Goal: Task Accomplishment & Management: Manage account settings

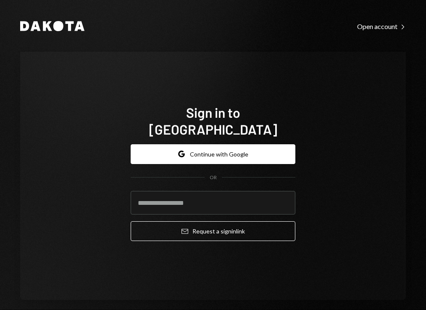
type input "**********"
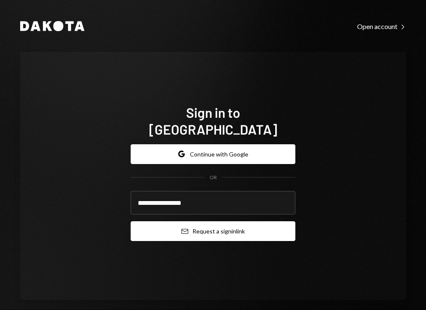
click at [249, 223] on button "Email Request a sign in link" at bounding box center [213, 231] width 165 height 20
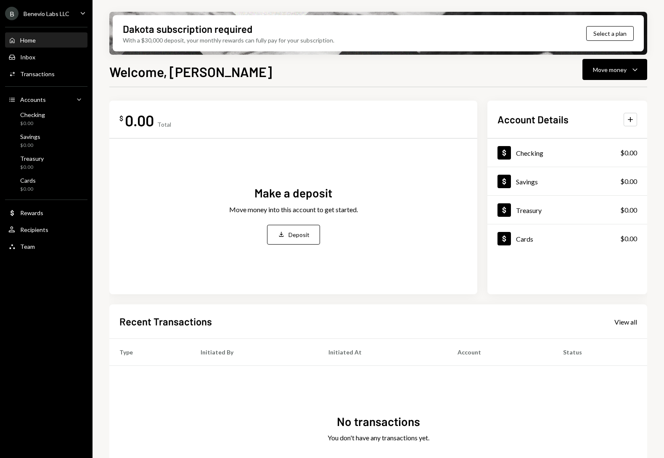
click at [206, 34] on div "Dakota subscription required" at bounding box center [188, 29] width 130 height 14
click at [426, 34] on button "Select a plan" at bounding box center [610, 33] width 48 height 15
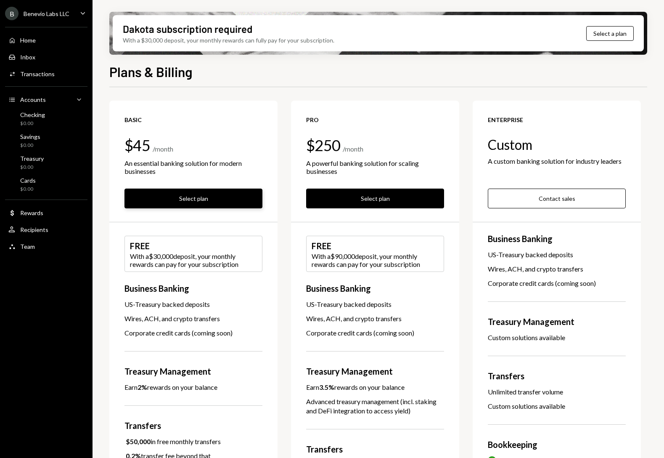
click at [187, 193] on button "Select plan" at bounding box center [193, 198] width 138 height 20
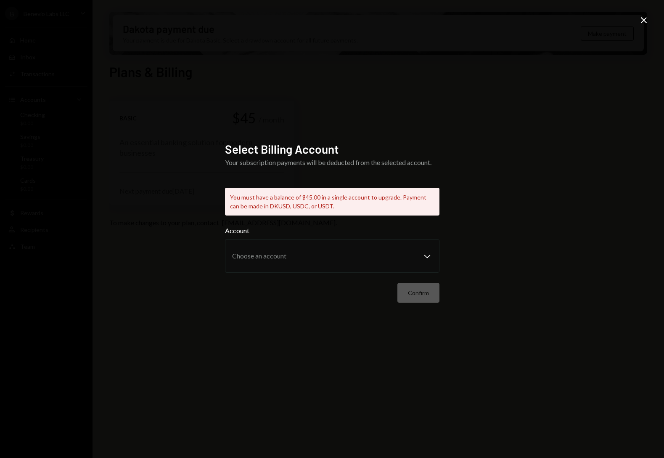
click at [426, 22] on icon "Close" at bounding box center [644, 20] width 10 height 10
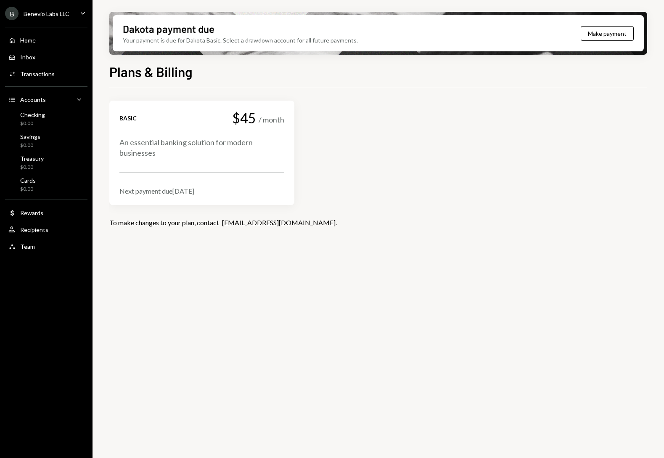
click at [141, 117] on div "Basic $45 / month" at bounding box center [201, 118] width 165 height 15
click at [426, 36] on button "Make payment" at bounding box center [607, 33] width 53 height 15
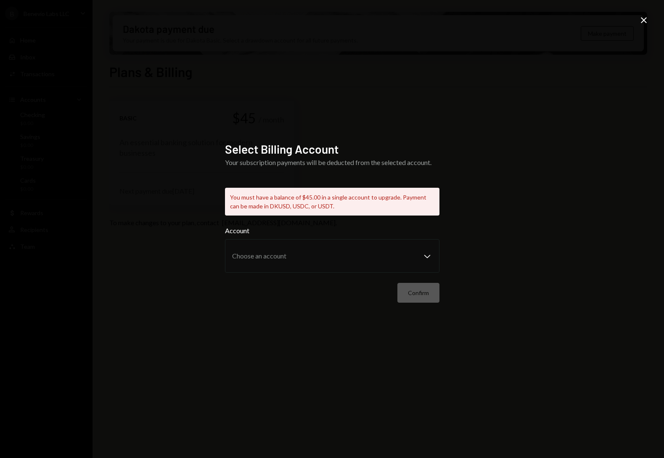
click at [426, 22] on icon "Close" at bounding box center [644, 20] width 10 height 10
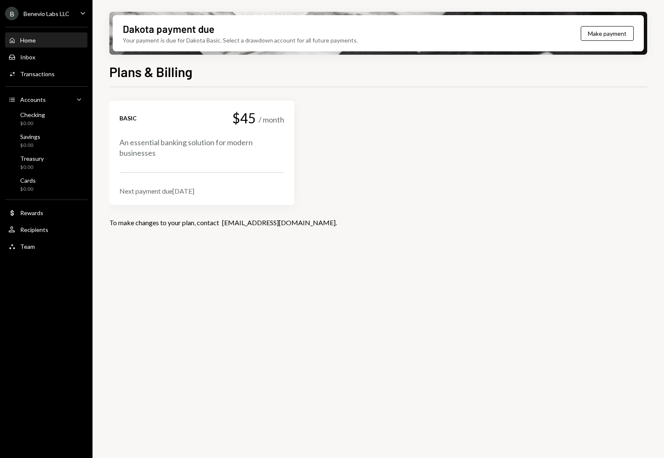
click at [32, 39] on div "Home" at bounding box center [28, 40] width 16 height 7
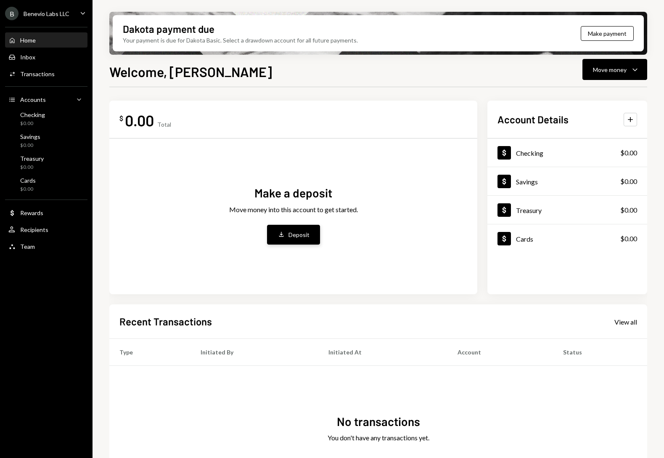
click at [311, 231] on button "Deposit Deposit" at bounding box center [293, 235] width 53 height 20
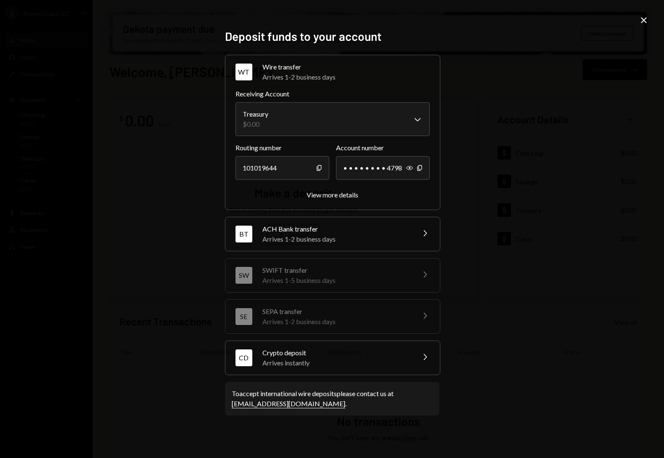
click at [286, 74] on div "Arrives 1-2 business days" at bounding box center [345, 77] width 167 height 10
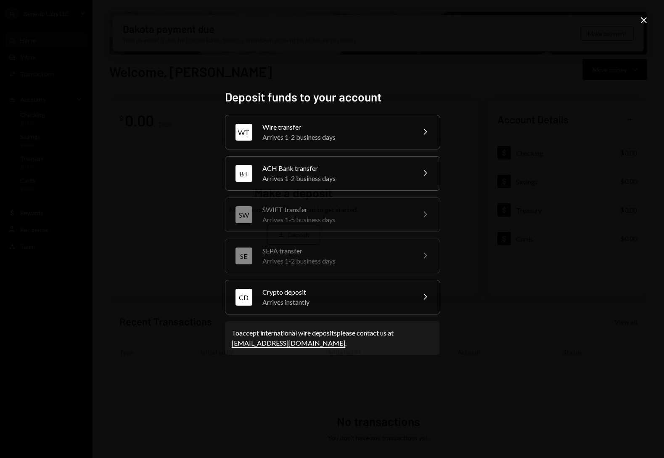
click at [334, 298] on div "Arrives instantly" at bounding box center [335, 302] width 147 height 10
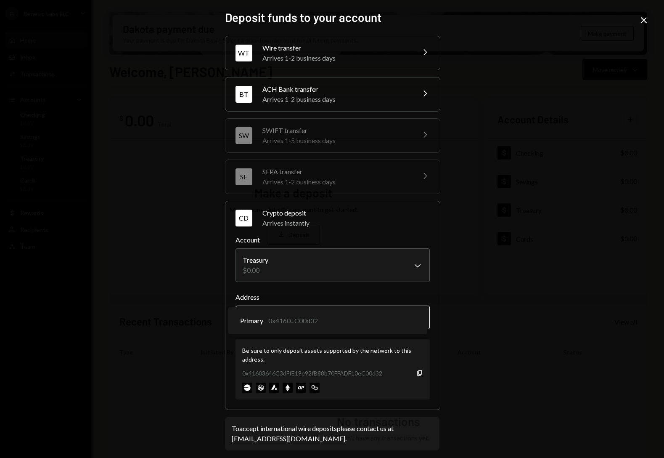
click at [319, 310] on body "B Benevio Labs LLC Caret Down Home Home Inbox Inbox Activities Transactions Acc…" at bounding box center [332, 229] width 664 height 458
drag, startPoint x: 247, startPoint y: 349, endPoint x: 327, endPoint y: 364, distance: 80.9
click at [327, 310] on div "Be sure to only deposit assets supported by the network to this address. 0x4160…" at bounding box center [332, 369] width 194 height 60
drag, startPoint x: 254, startPoint y: 346, endPoint x: 312, endPoint y: 362, distance: 60.2
click at [312, 310] on div "Be sure to only deposit assets supported by the network to this address." at bounding box center [332, 355] width 181 height 18
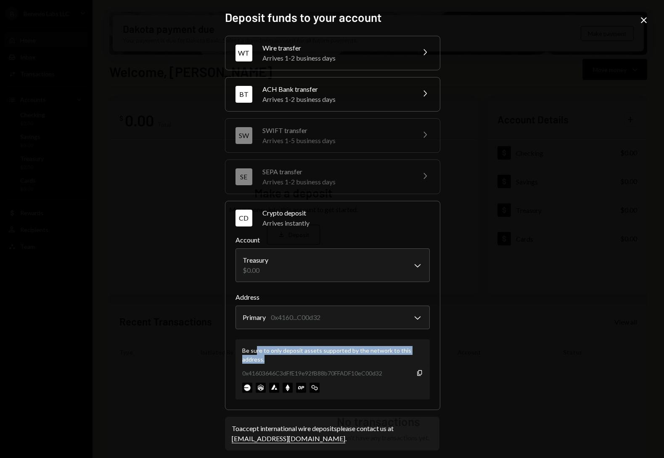
click at [312, 310] on div "Be sure to only deposit assets supported by the network to this address." at bounding box center [332, 355] width 181 height 18
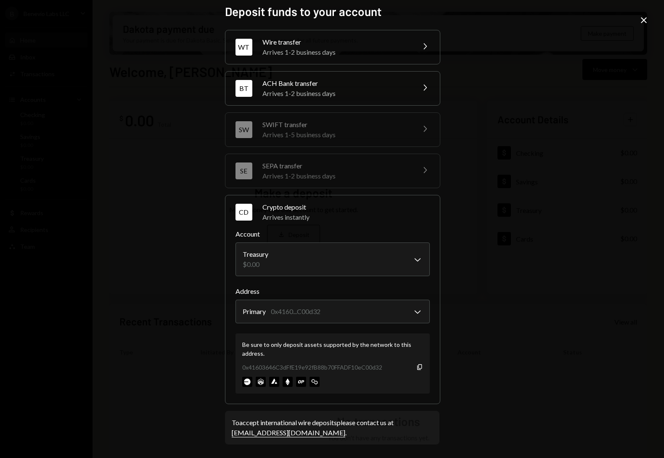
click at [283, 310] on img at bounding box center [288, 381] width 10 height 10
click at [284, 310] on img at bounding box center [288, 381] width 10 height 10
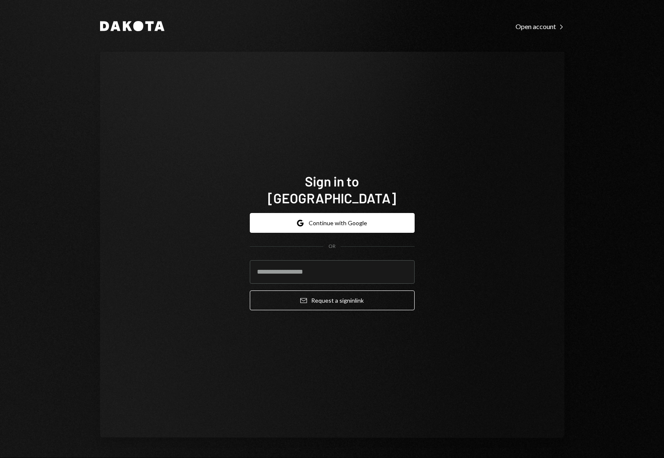
type input "**********"
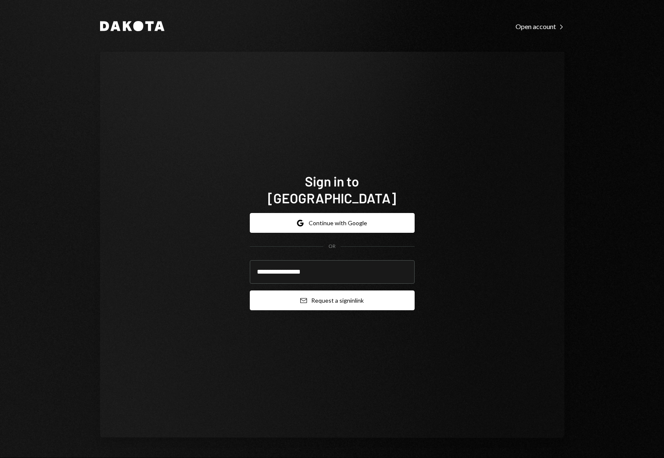
click at [346, 296] on button "Email Request a sign in link" at bounding box center [332, 300] width 165 height 20
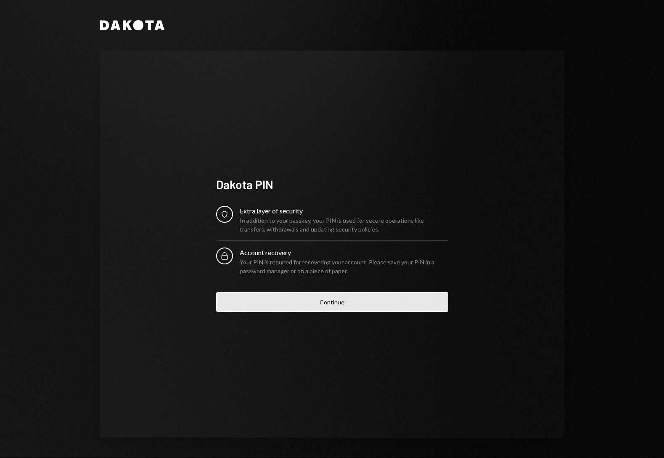
click at [321, 301] on button "Continue" at bounding box center [332, 302] width 232 height 20
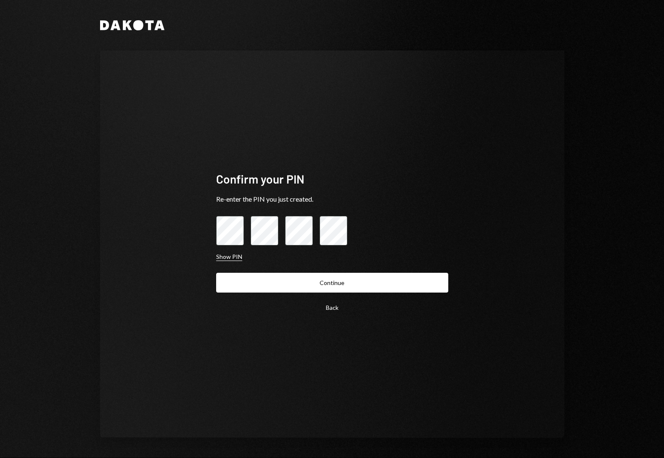
click at [224, 259] on button "Show PIN" at bounding box center [229, 257] width 26 height 8
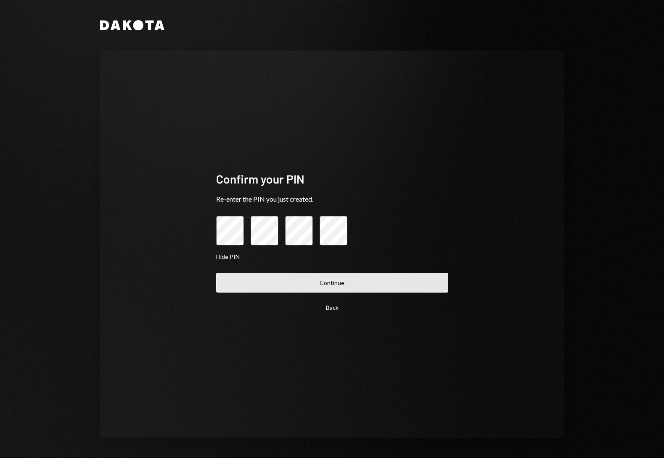
click at [281, 278] on button "Continue" at bounding box center [332, 283] width 232 height 20
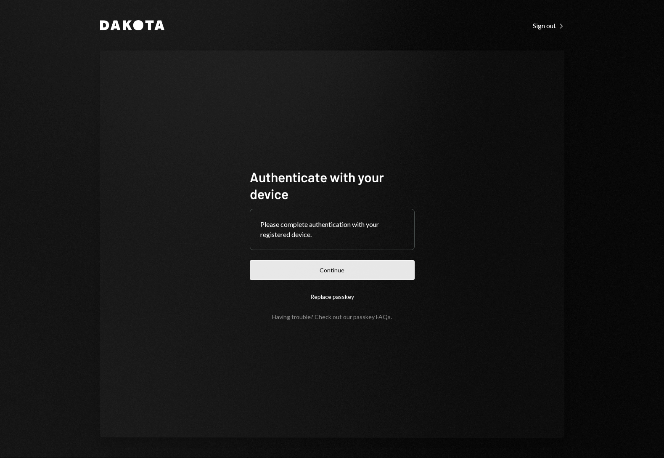
click at [285, 273] on button "Continue" at bounding box center [332, 270] width 165 height 20
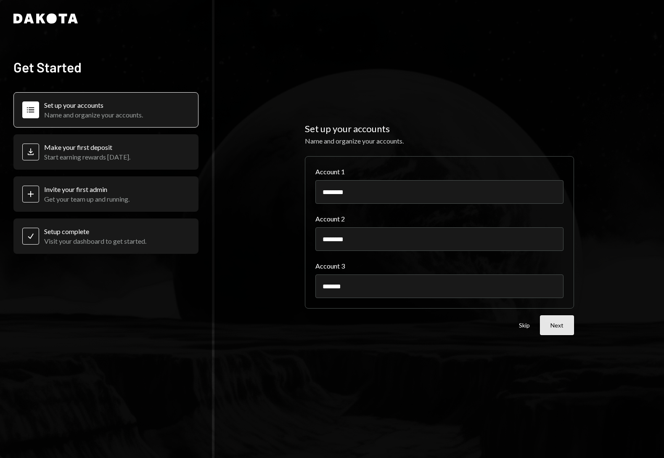
click at [529, 311] on button "Next" at bounding box center [557, 325] width 34 height 20
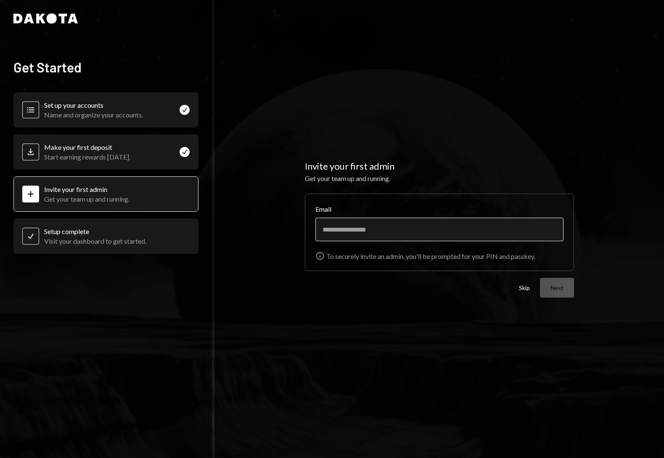
click at [374, 228] on input "Email" at bounding box center [439, 229] width 248 height 24
click at [400, 311] on div "Invite your first admin Get your team up and running. Email Info To securely in…" at bounding box center [439, 229] width 450 height 458
click at [357, 228] on input "Email" at bounding box center [439, 229] width 248 height 24
type input "**********"
click at [418, 290] on div "Skip Next" at bounding box center [439, 288] width 269 height 20
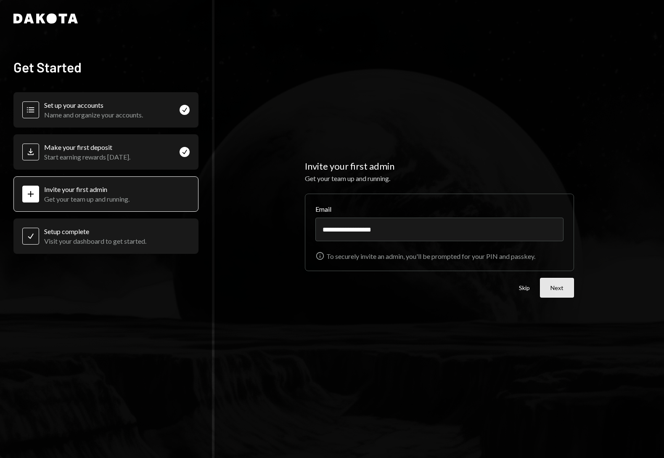
click at [529, 292] on button "Next" at bounding box center [557, 288] width 34 height 20
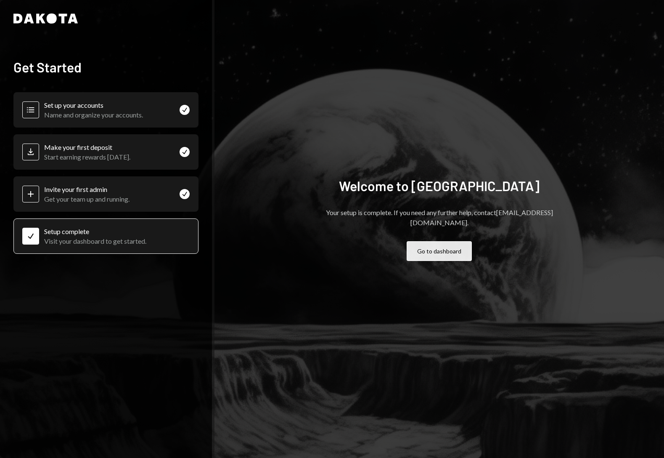
click at [426, 244] on button "Go to dashboard" at bounding box center [439, 251] width 65 height 20
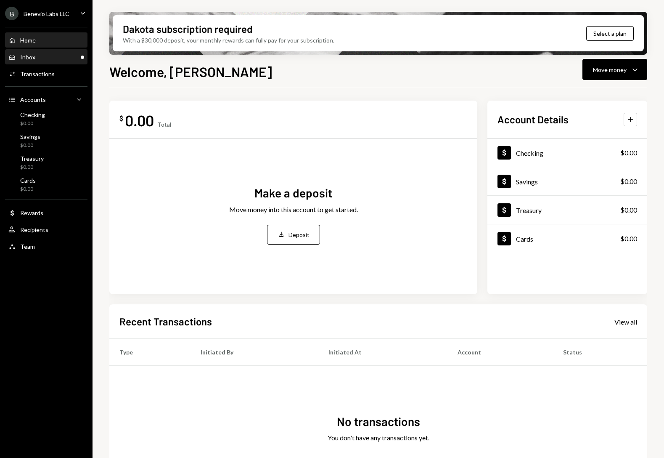
click at [53, 59] on div "Inbox Inbox" at bounding box center [46, 57] width 76 height 8
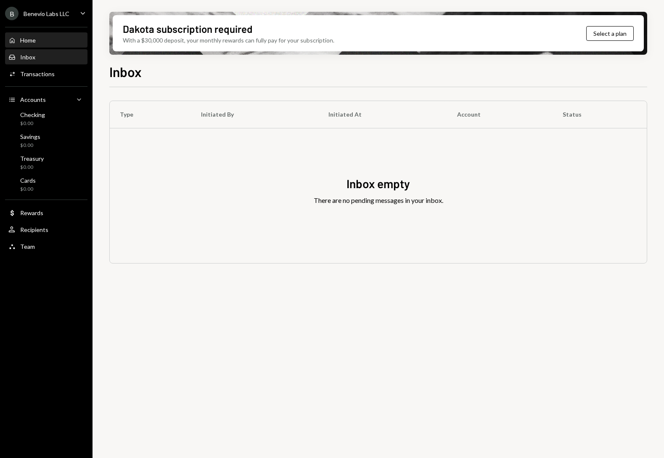
click at [35, 43] on div "Home" at bounding box center [28, 40] width 16 height 7
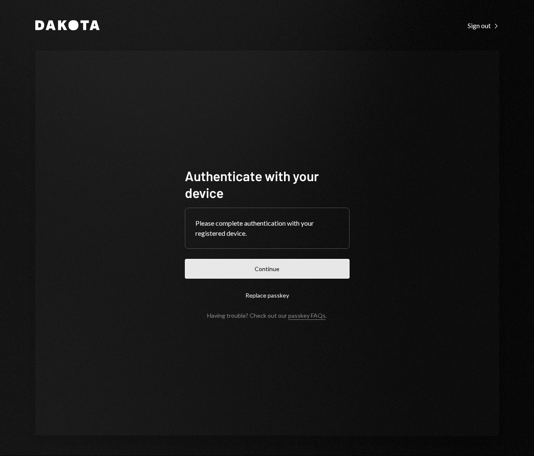
click at [273, 269] on button "Continue" at bounding box center [267, 269] width 165 height 20
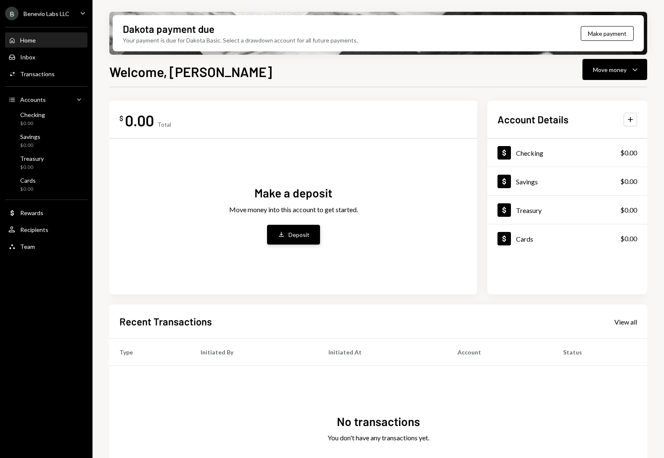
click at [291, 238] on div "Deposit" at bounding box center [298, 234] width 21 height 9
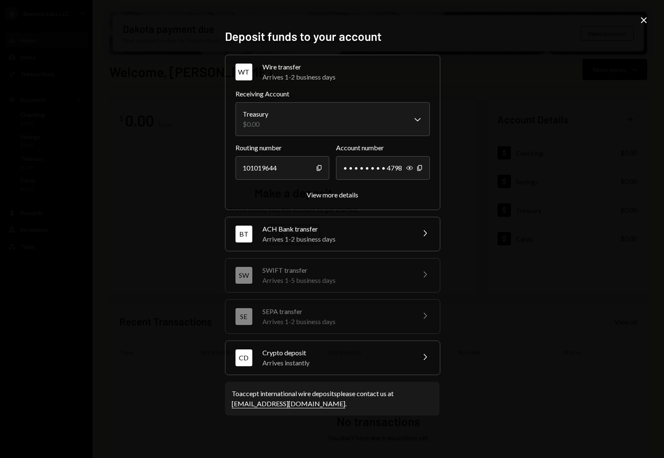
click at [318, 364] on div "Arrives instantly" at bounding box center [335, 362] width 147 height 10
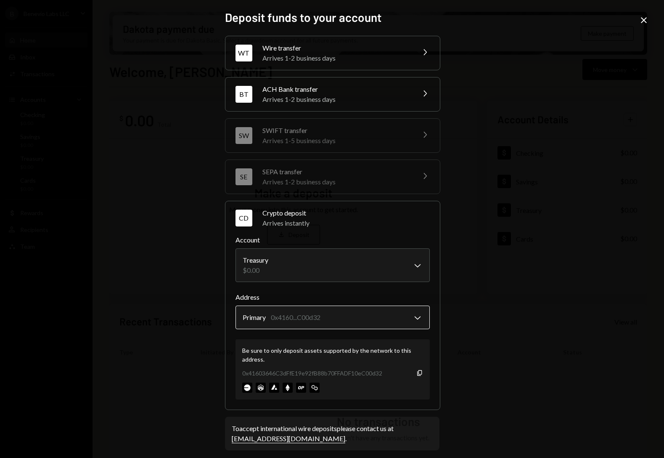
click at [365, 320] on body "B Benevio Labs LLC Caret Down Home Home Inbox Inbox Activities Transactions Acc…" at bounding box center [332, 229] width 664 height 458
click at [441, 328] on div "**********" at bounding box center [332, 229] width 235 height 458
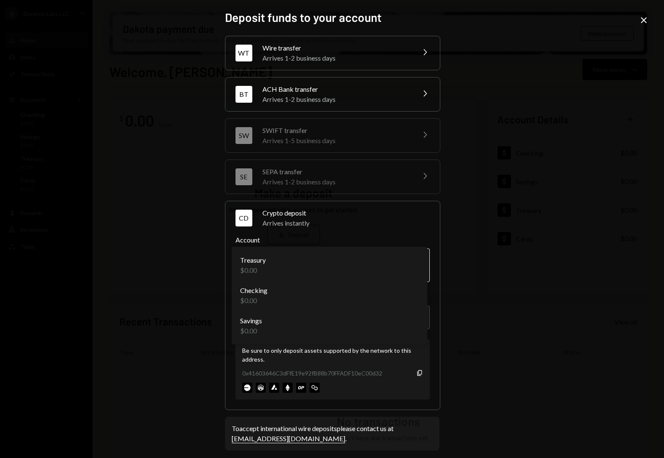
click at [387, 269] on body "B Benevio Labs LLC Caret Down Home Home Inbox Inbox Activities Transactions Acc…" at bounding box center [332, 229] width 664 height 458
click at [291, 265] on body "B Benevio Labs LLC Caret Down Home Home Inbox Inbox Activities Transactions Acc…" at bounding box center [332, 229] width 664 height 458
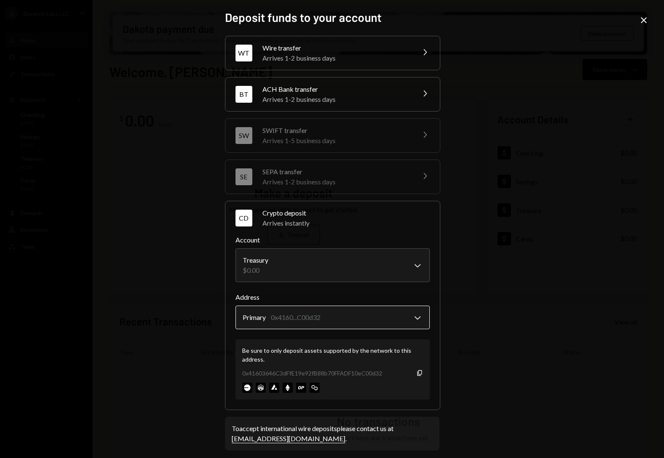
click at [300, 312] on body "B Benevio Labs LLC Caret Down Home Home Inbox Inbox Activities Transactions Acc…" at bounding box center [332, 229] width 664 height 458
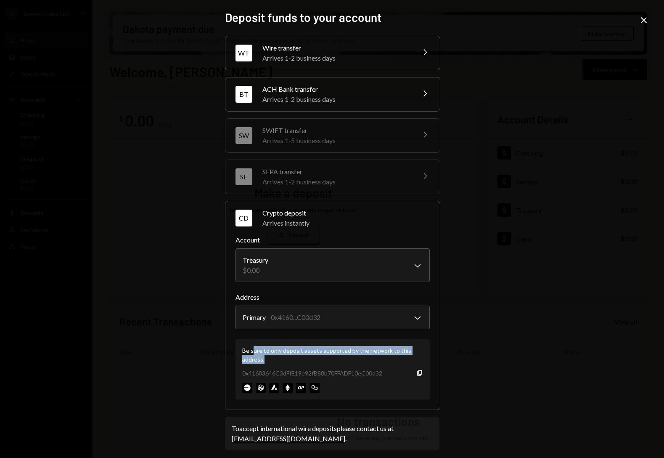
drag, startPoint x: 249, startPoint y: 347, endPoint x: 365, endPoint y: 357, distance: 116.5
click at [365, 357] on div "Be sure to only deposit assets supported by the network to this address." at bounding box center [332, 355] width 181 height 18
click at [303, 389] on div at bounding box center [332, 387] width 181 height 10
click at [292, 389] on div at bounding box center [332, 387] width 181 height 10
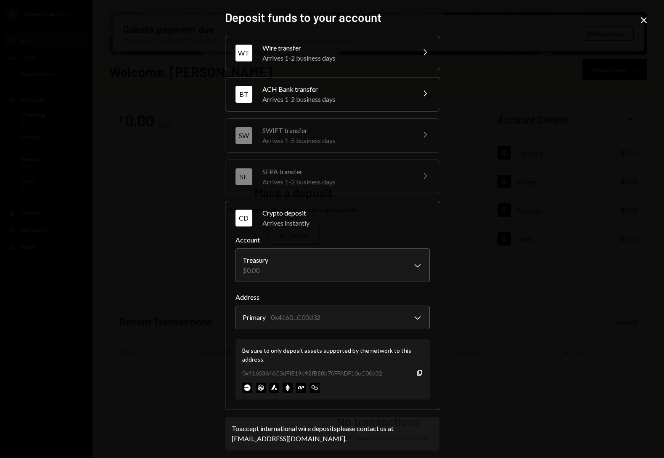
click at [287, 389] on img at bounding box center [288, 387] width 10 height 10
click at [420, 370] on icon "Copy" at bounding box center [419, 372] width 7 height 7
click at [311, 251] on body "B Benevio Labs LLC Caret Down Home Home Inbox Inbox Activities Transactions Acc…" at bounding box center [332, 229] width 664 height 458
click at [312, 223] on div "Arrives instantly" at bounding box center [345, 223] width 167 height 10
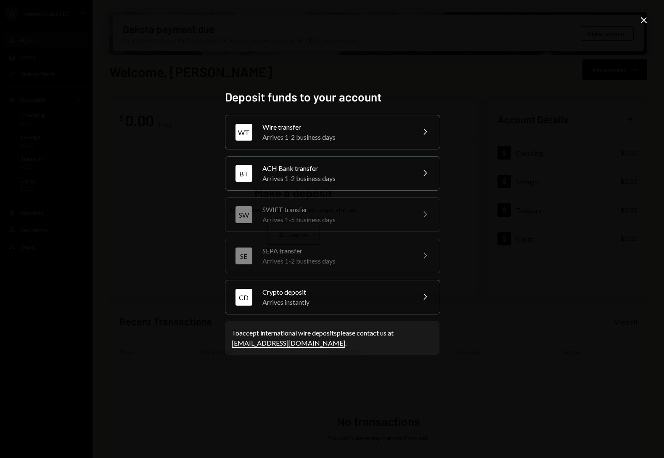
click at [315, 295] on div "Crypto deposit" at bounding box center [335, 292] width 147 height 10
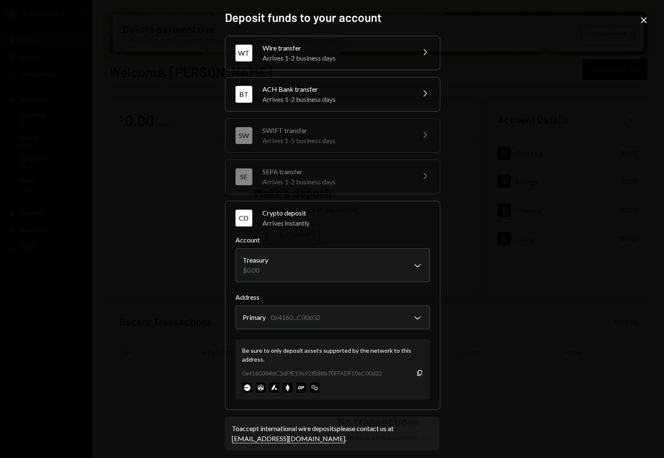
click at [303, 227] on div "Arrives instantly" at bounding box center [345, 223] width 167 height 10
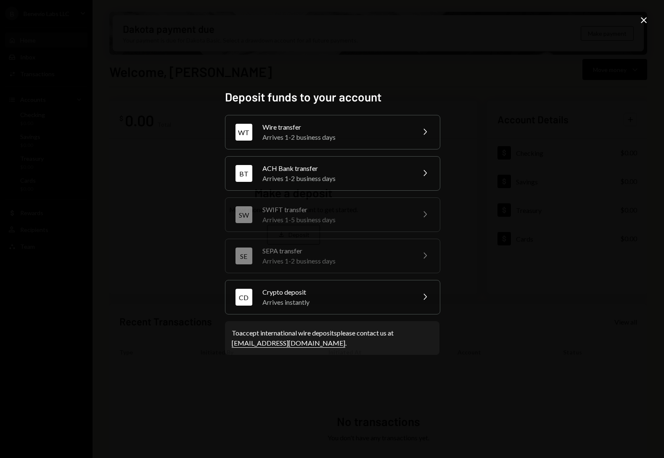
click at [640, 20] on icon "Close" at bounding box center [644, 20] width 10 height 10
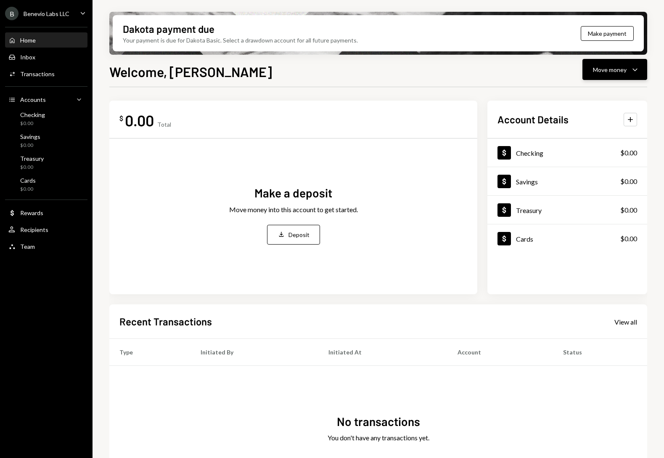
click at [607, 71] on div "Move money" at bounding box center [610, 69] width 34 height 9
click at [581, 130] on div "Deposit" at bounding box center [607, 132] width 61 height 9
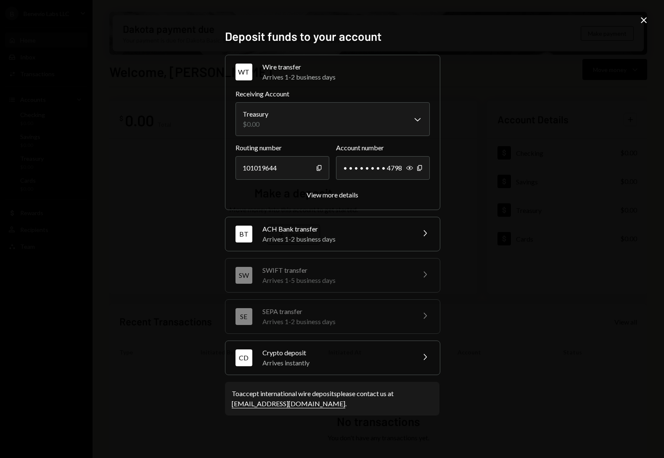
click at [649, 19] on div "**********" at bounding box center [332, 229] width 664 height 458
click at [644, 18] on icon "Close" at bounding box center [644, 20] width 10 height 10
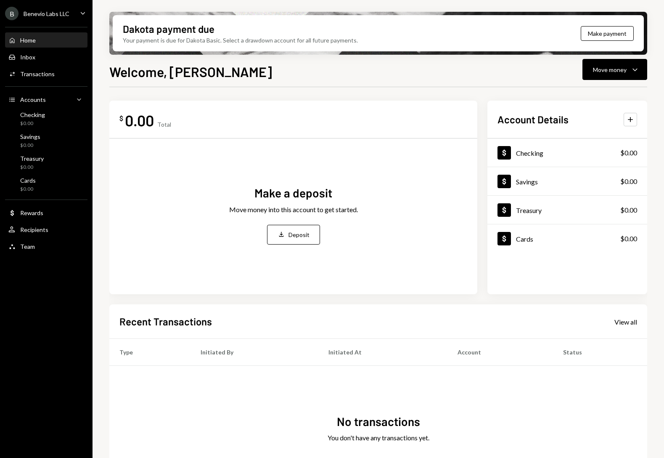
click at [32, 42] on div "Home" at bounding box center [28, 40] width 16 height 7
click at [32, 53] on div "Inbox" at bounding box center [27, 56] width 15 height 7
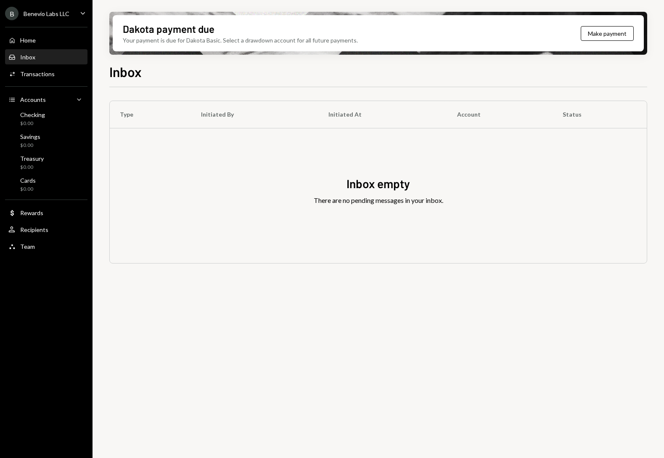
click at [38, 65] on div "Home Home Inbox Inbox Activities Transactions Accounts Accounts Caret Down Chec…" at bounding box center [46, 138] width 93 height 233
click at [39, 74] on div "Transactions" at bounding box center [37, 73] width 34 height 7
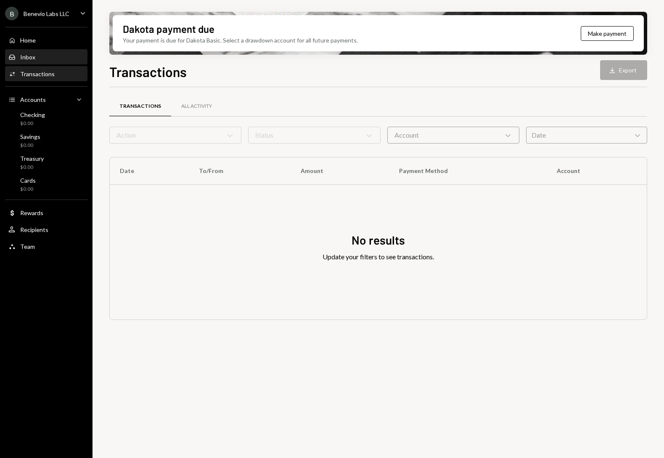
click at [37, 53] on div "Inbox Inbox" at bounding box center [46, 57] width 76 height 8
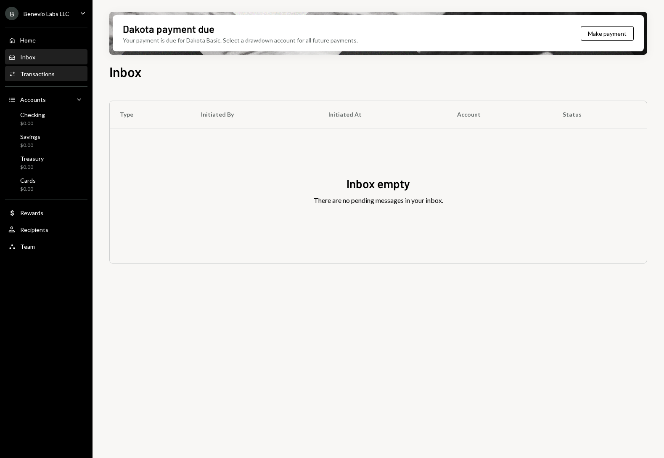
click at [38, 69] on div "Activities Transactions" at bounding box center [46, 74] width 76 height 14
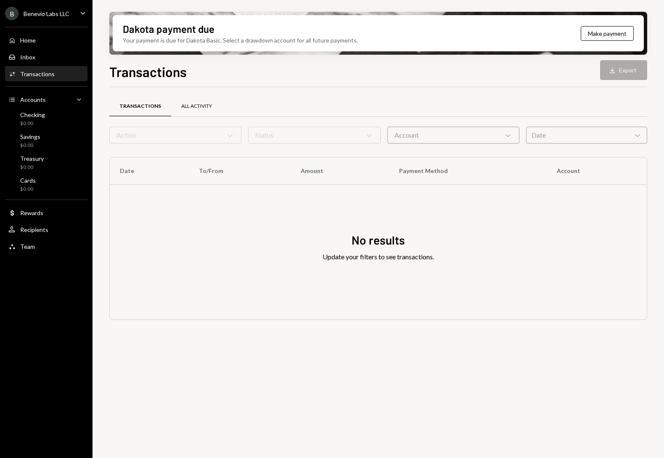
click at [187, 103] on div "All Activity" at bounding box center [196, 106] width 31 height 7
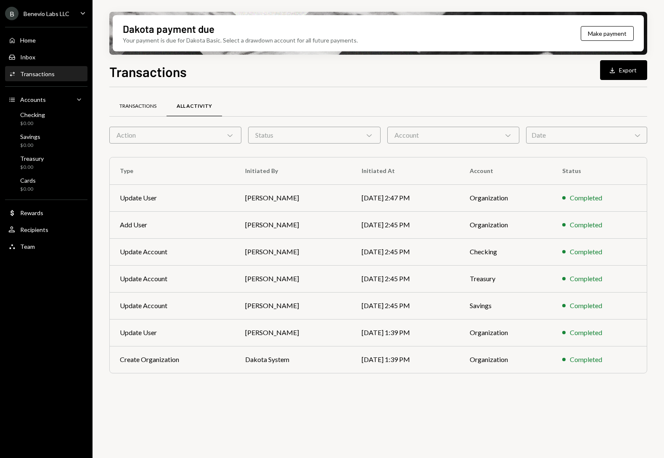
click at [129, 104] on div "Transactions" at bounding box center [137, 106] width 37 height 7
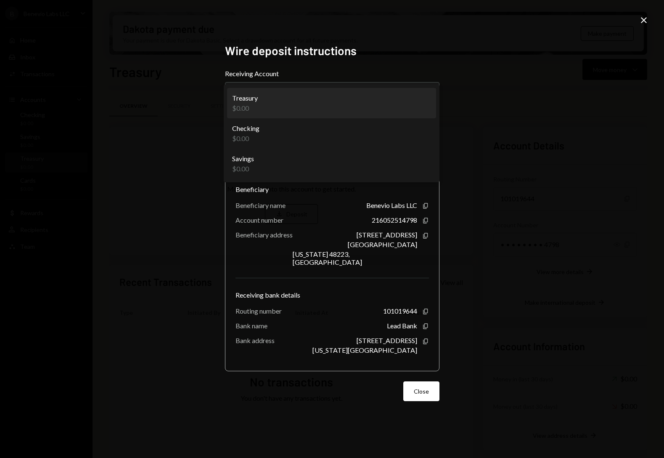
scroll to position [10, 0]
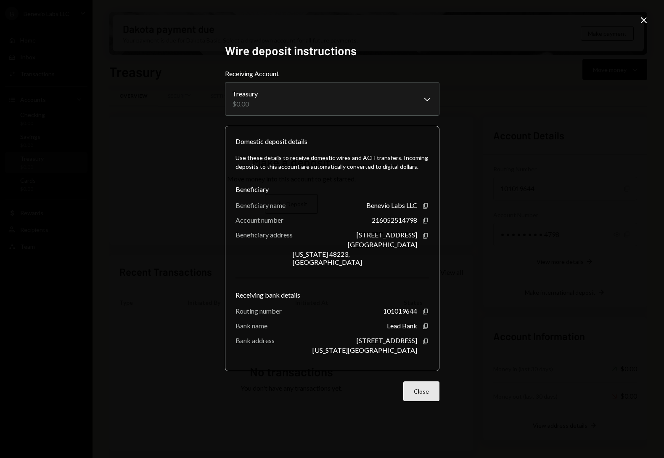
click at [418, 388] on button "Close" at bounding box center [421, 391] width 36 height 20
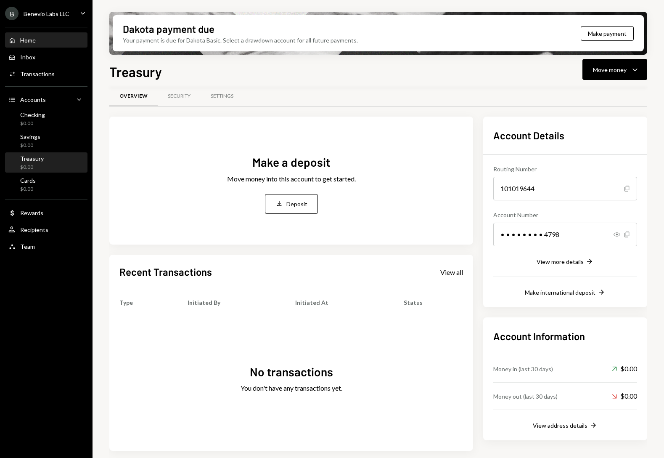
click at [37, 44] on div "Home Home" at bounding box center [46, 40] width 76 height 14
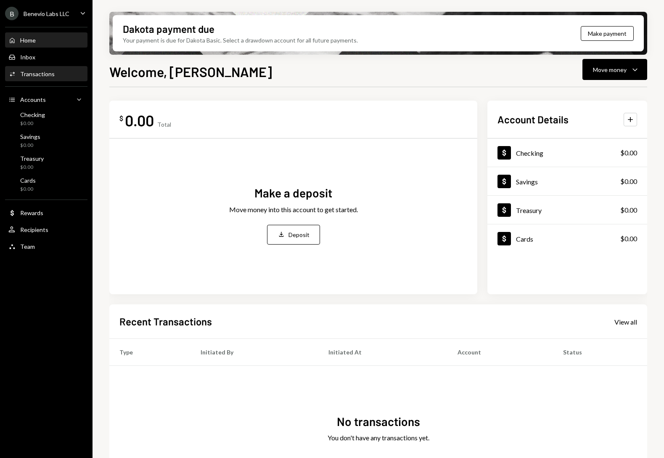
click at [34, 77] on div "Transactions" at bounding box center [37, 73] width 34 height 7
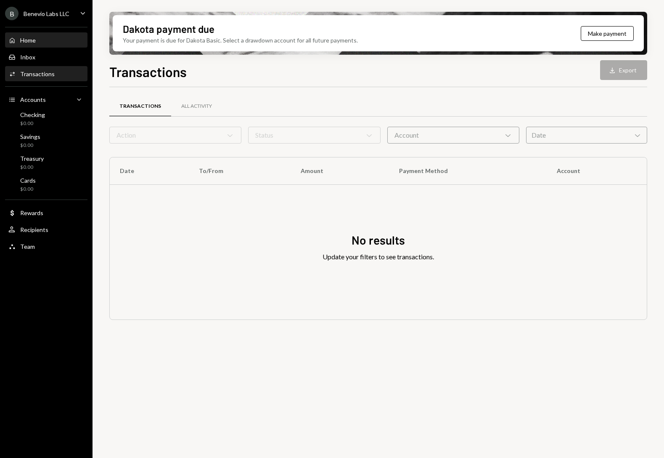
click at [34, 37] on div "Home Home" at bounding box center [21, 41] width 27 height 8
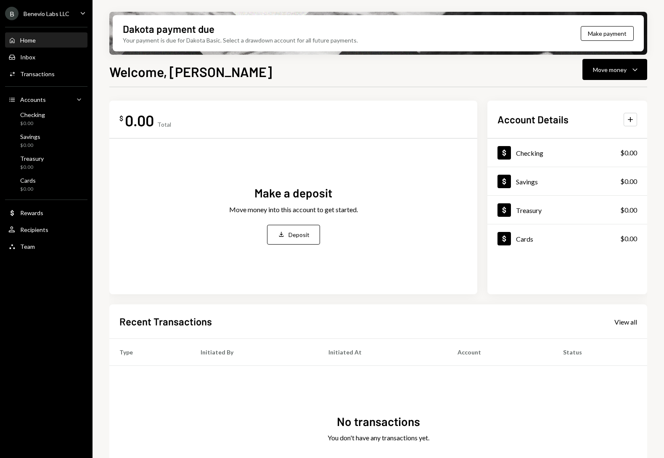
click at [34, 40] on div "Home" at bounding box center [28, 40] width 16 height 7
click at [26, 116] on div "Checking" at bounding box center [32, 114] width 25 height 7
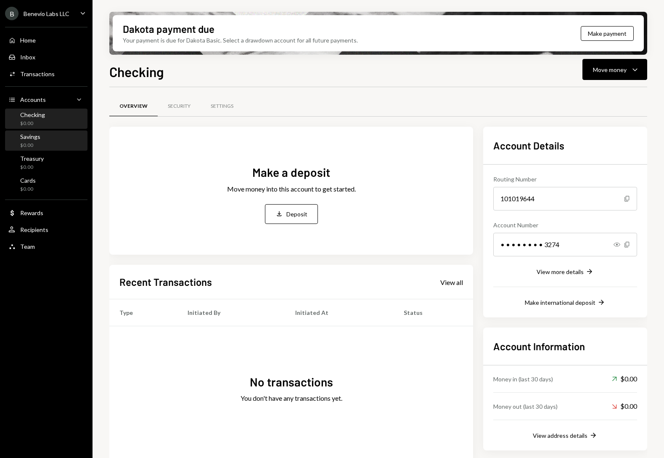
click at [33, 150] on div "Savings $0.00" at bounding box center [46, 140] width 76 height 19
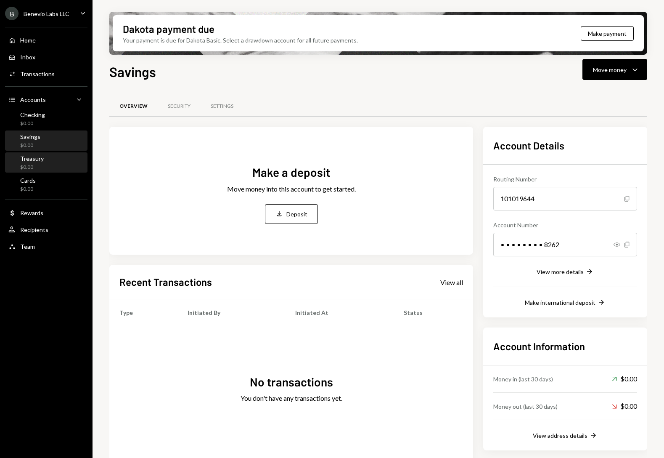
click at [34, 160] on div "Treasury" at bounding box center [32, 158] width 24 height 7
click at [34, 164] on div "$0.00" at bounding box center [32, 167] width 24 height 7
click at [180, 106] on div "Security" at bounding box center [179, 106] width 23 height 7
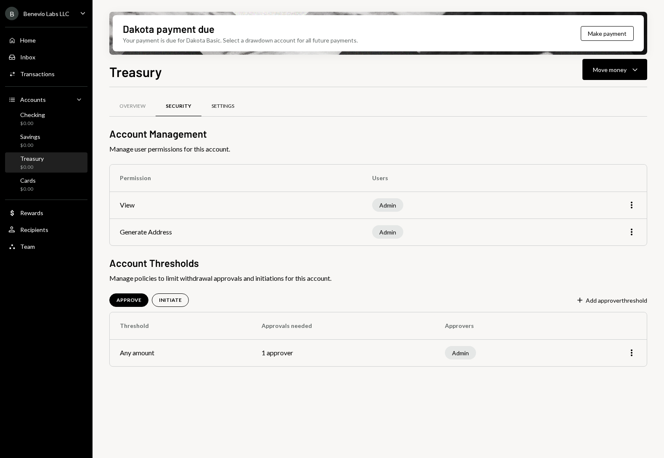
click at [227, 103] on div "Settings" at bounding box center [223, 106] width 23 height 7
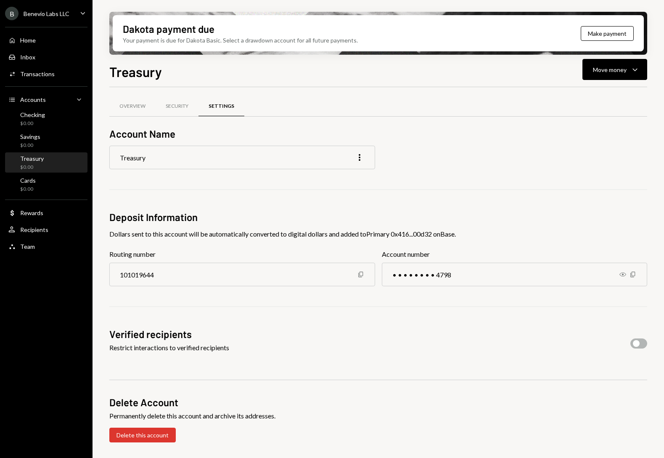
click at [227, 103] on div "Settings" at bounding box center [222, 106] width 26 height 7
click at [128, 99] on div "Overview" at bounding box center [132, 106] width 46 height 20
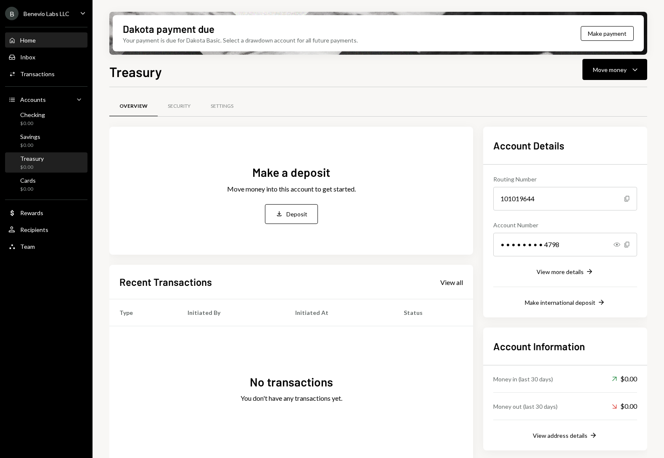
click at [24, 38] on div "Home" at bounding box center [28, 40] width 16 height 7
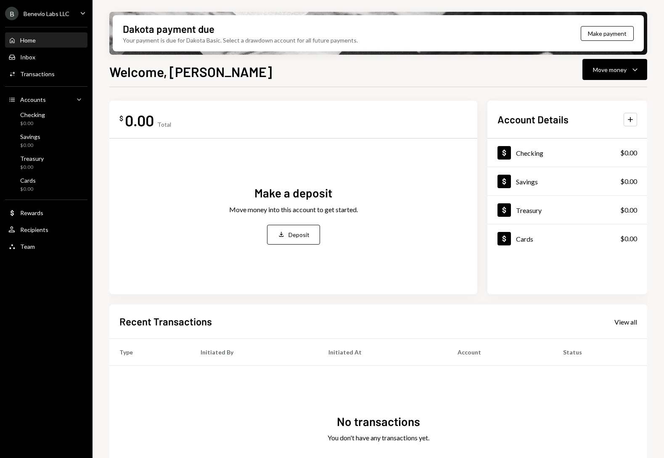
click at [24, 38] on div "Home" at bounding box center [28, 40] width 16 height 7
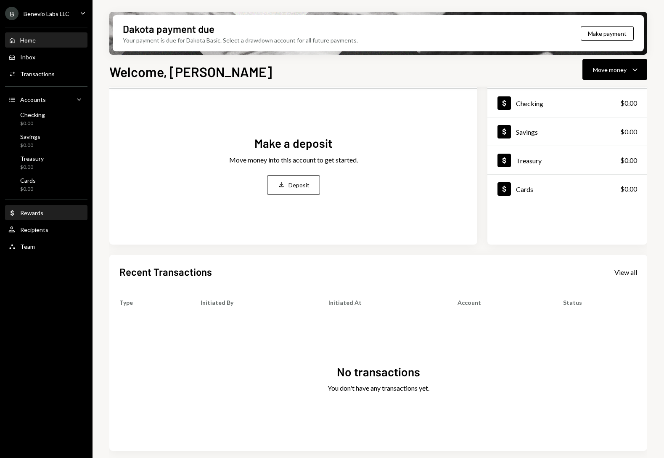
click at [40, 206] on div "Dollar Rewards" at bounding box center [46, 213] width 76 height 14
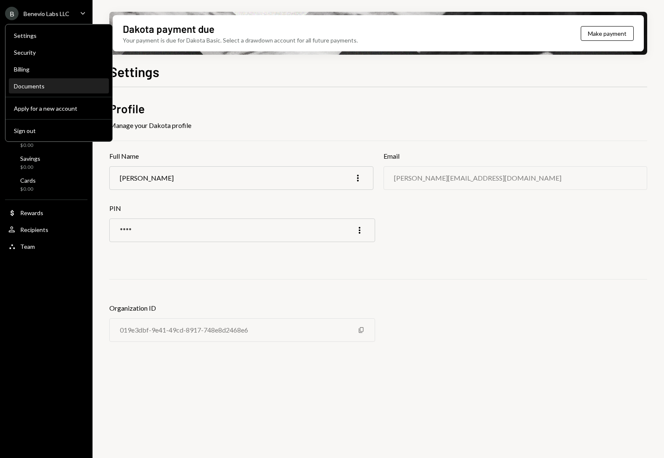
click at [31, 85] on div "Documents" at bounding box center [59, 85] width 90 height 7
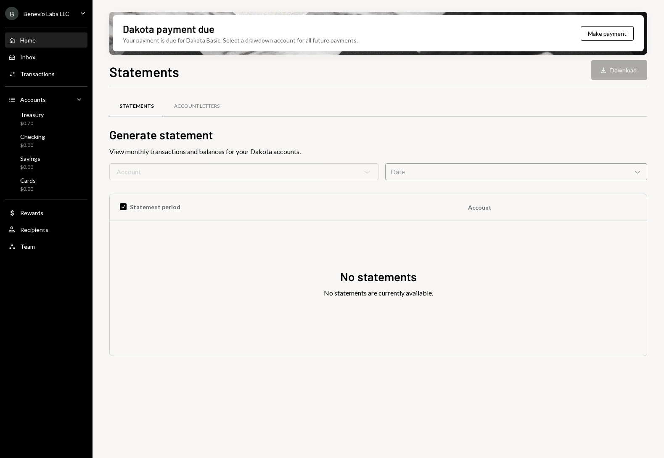
click at [33, 47] on div "Home Home" at bounding box center [46, 40] width 76 height 14
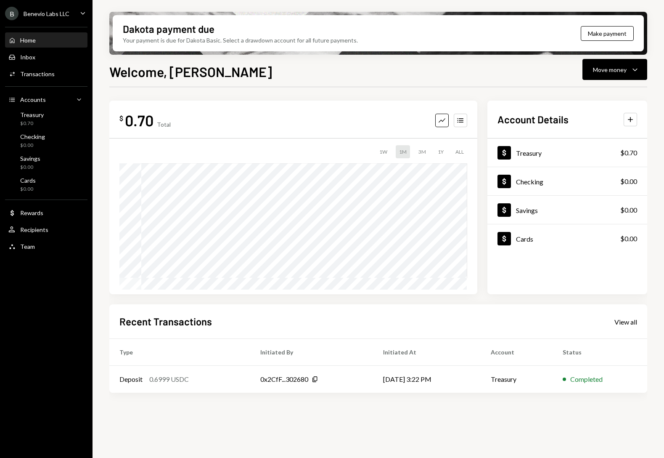
click at [34, 37] on div "Home" at bounding box center [28, 40] width 16 height 7
click at [47, 119] on div "Treasury $0.70" at bounding box center [46, 119] width 76 height 16
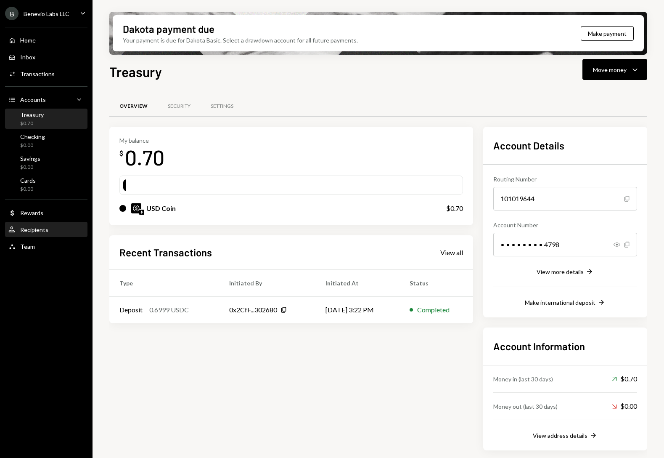
click at [37, 228] on div "Recipients" at bounding box center [34, 229] width 28 height 7
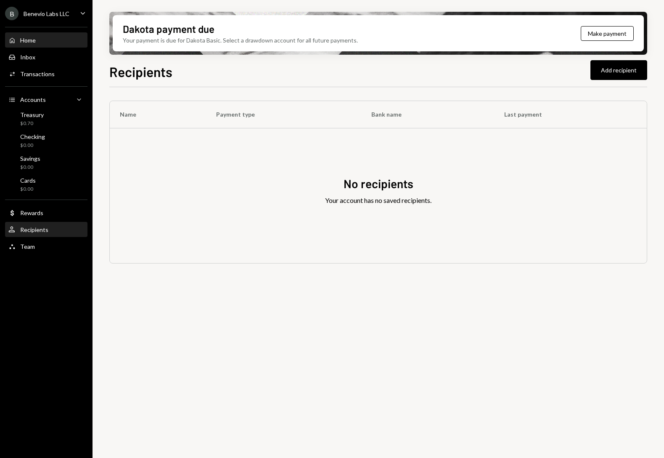
click at [29, 37] on div "Home" at bounding box center [28, 40] width 16 height 7
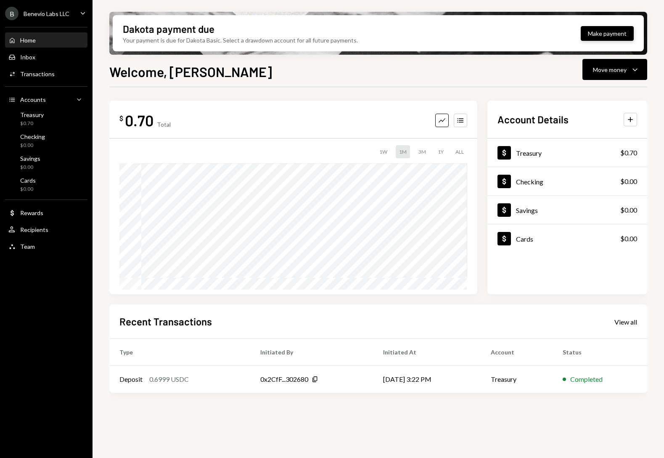
click at [606, 35] on button "Make payment" at bounding box center [607, 33] width 53 height 15
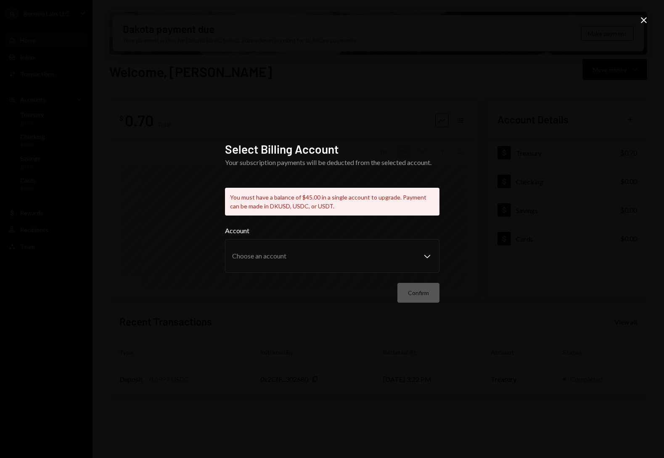
click at [642, 21] on icon "Close" at bounding box center [644, 20] width 10 height 10
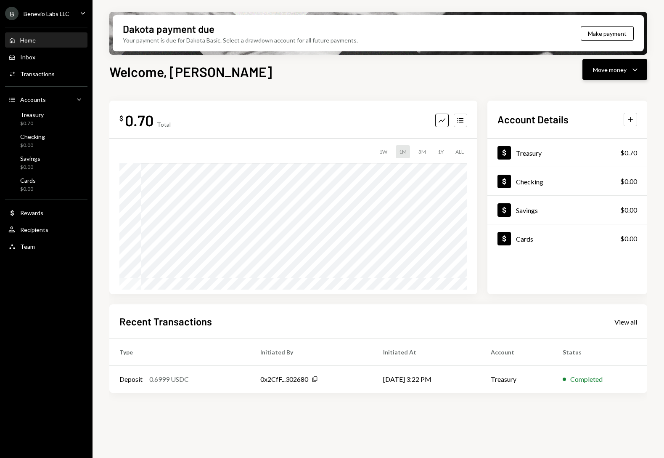
click at [618, 70] on div "Move money" at bounding box center [610, 69] width 34 height 9
click at [582, 136] on div "Deposit" at bounding box center [607, 132] width 61 height 9
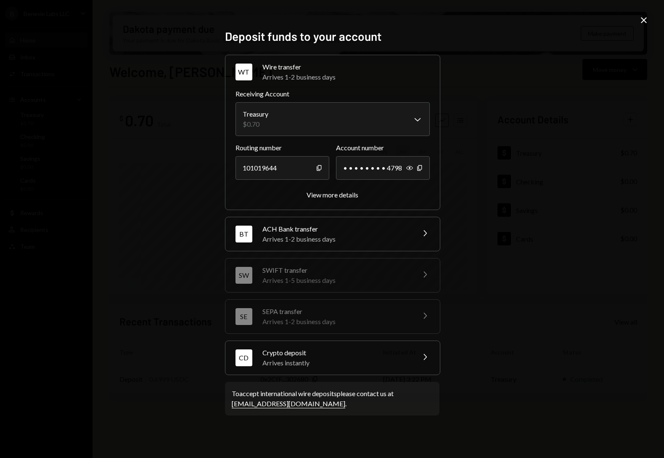
click at [367, 359] on div "Arrives instantly" at bounding box center [335, 362] width 147 height 10
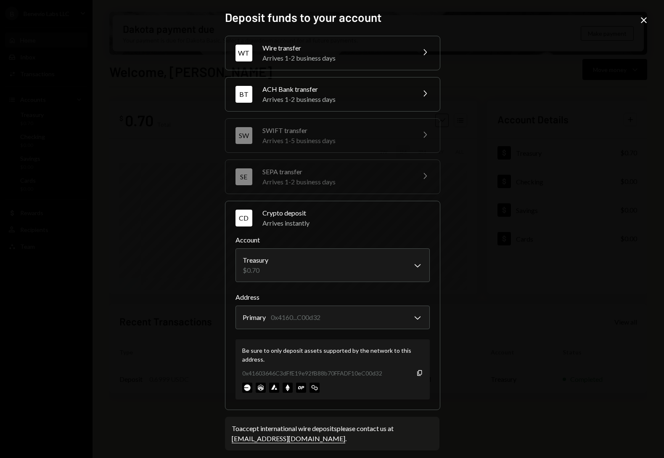
click at [422, 361] on div "Be sure to only deposit assets supported by the network to this address. 0x4160…" at bounding box center [332, 369] width 194 height 60
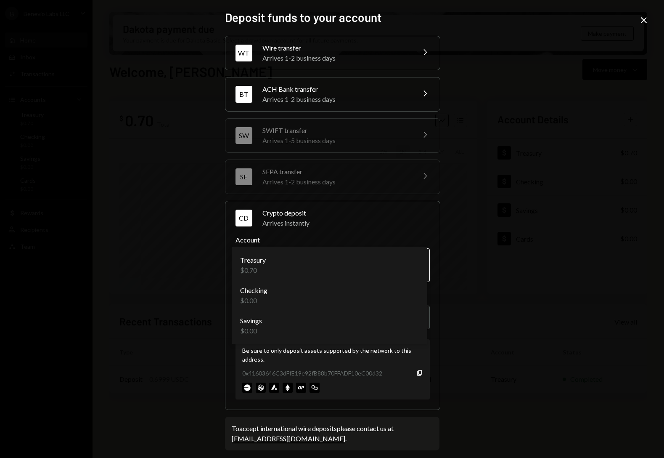
click at [384, 270] on body "B Benevio Labs LLC Caret Down Home Home Inbox Inbox Activities Transactions Acc…" at bounding box center [332, 229] width 664 height 458
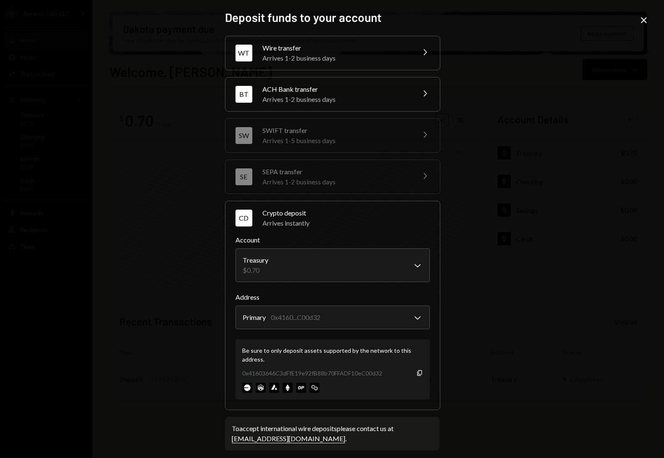
click at [489, 299] on div "**********" at bounding box center [332, 229] width 664 height 458
click at [355, 275] on body "B Benevio Labs LLC Caret Down Home Home Inbox Inbox Activities Transactions Acc…" at bounding box center [332, 229] width 664 height 458
click at [379, 273] on body "B Benevio Labs LLC Caret Down Home Home Inbox Inbox Activities Transactions Acc…" at bounding box center [332, 229] width 664 height 458
click at [535, 280] on div "**********" at bounding box center [332, 229] width 664 height 458
click at [417, 372] on icon "Copy" at bounding box center [419, 372] width 7 height 7
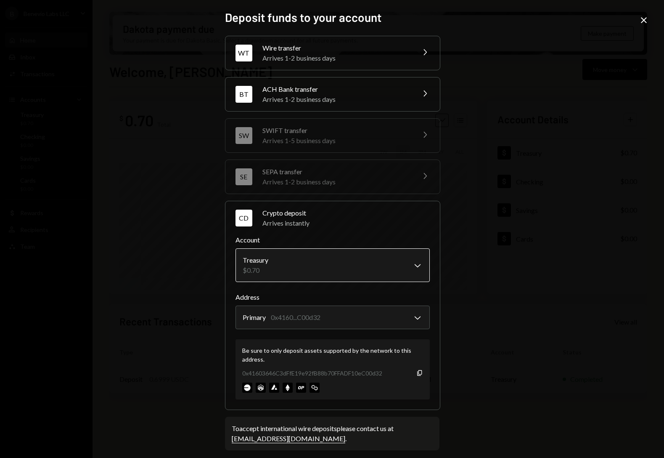
click at [347, 268] on body "B Benevio Labs LLC Caret Down Home Home Inbox Inbox Activities Transactions Acc…" at bounding box center [332, 229] width 664 height 458
click at [336, 316] on body "B Benevio Labs LLC Caret Down Home Home Inbox Inbox Activities Transactions Acc…" at bounding box center [332, 229] width 664 height 458
click at [419, 372] on icon "Copy" at bounding box center [419, 372] width 7 height 7
click at [368, 262] on body "B Benevio Labs LLC Caret Down Home Home Inbox Inbox Activities Transactions Acc…" at bounding box center [332, 229] width 664 height 458
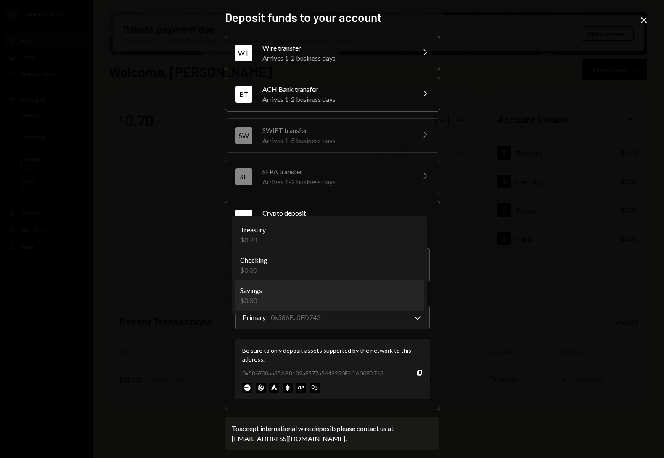
select select "**********"
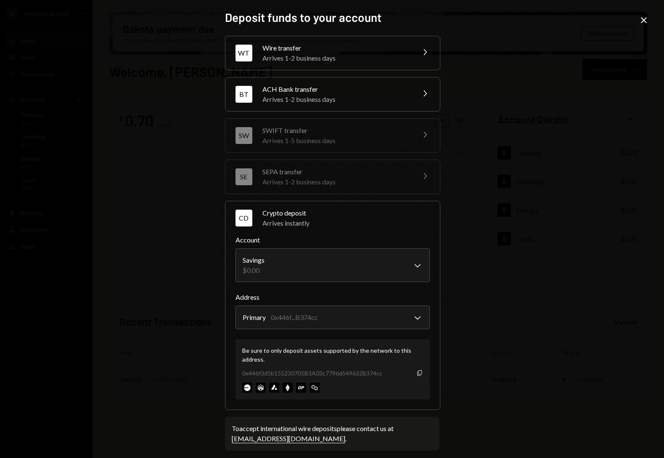
click at [417, 371] on icon "Copy" at bounding box center [419, 372] width 7 height 7
click at [244, 388] on img at bounding box center [247, 387] width 10 height 10
click at [506, 284] on div "**********" at bounding box center [332, 229] width 664 height 458
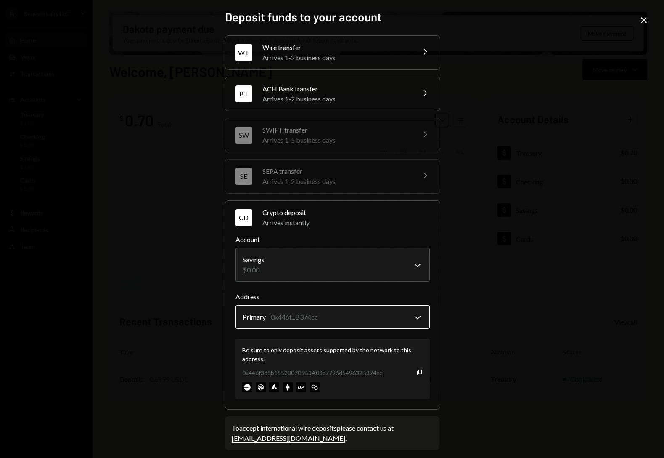
click at [324, 327] on body "B Benevio Labs LLC Caret Down Home Home Inbox Inbox Activities Transactions Acc…" at bounding box center [332, 229] width 664 height 458
click at [311, 319] on body "B Benevio Labs LLC Caret Down Home Home Inbox Inbox Activities Transactions Acc…" at bounding box center [332, 229] width 664 height 458
click at [317, 265] on body "B Benevio Labs LLC Caret Down Home Home Inbox Inbox Activities Transactions Acc…" at bounding box center [332, 229] width 664 height 458
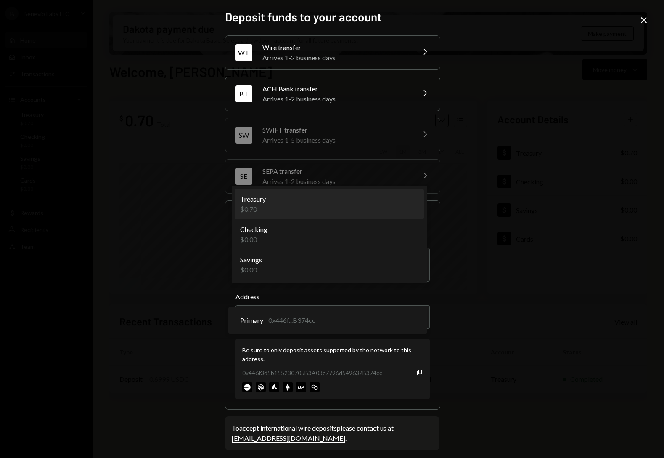
select select "**********"
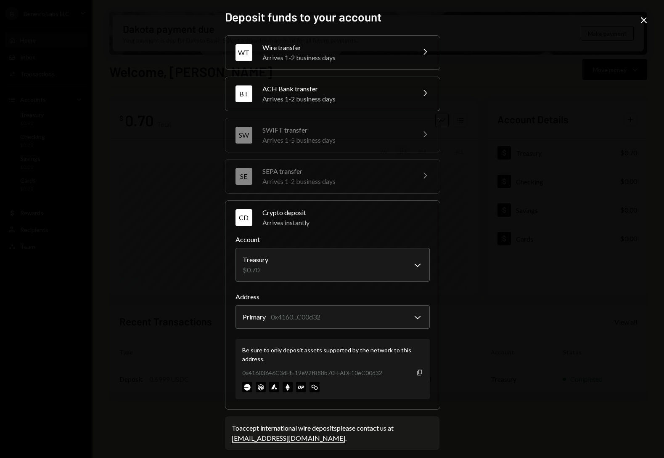
click at [416, 373] on icon "Copy" at bounding box center [419, 372] width 7 height 7
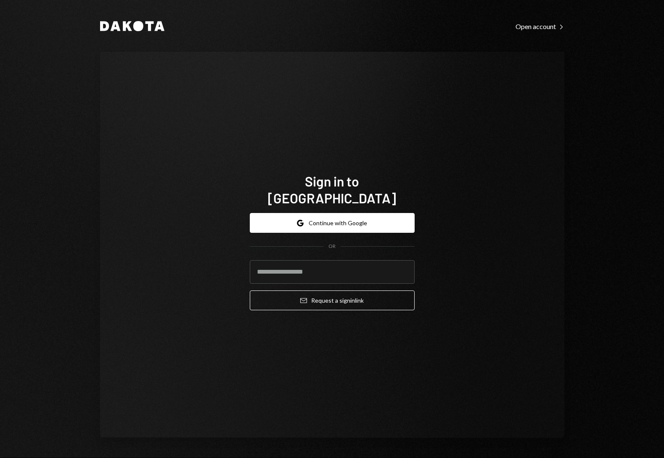
type input "**********"
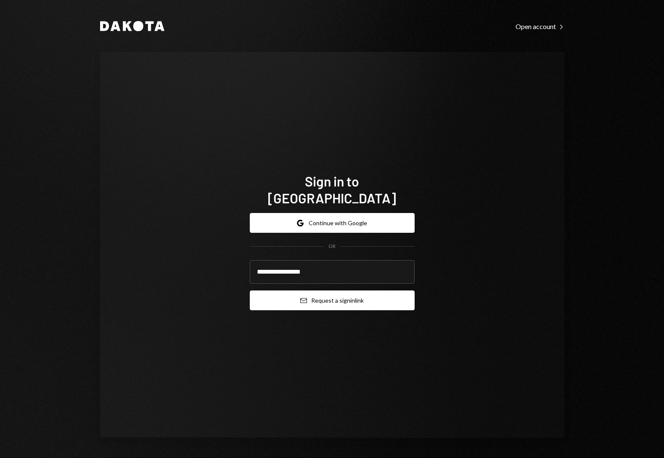
click at [370, 291] on button "Email Request a sign in link" at bounding box center [332, 300] width 165 height 20
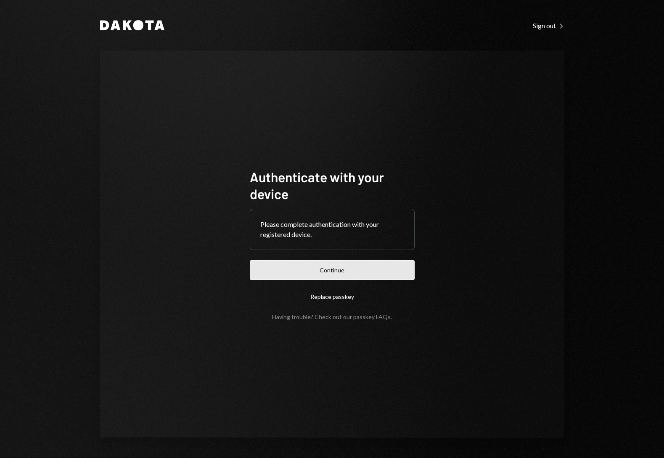
click at [325, 268] on button "Continue" at bounding box center [332, 270] width 165 height 20
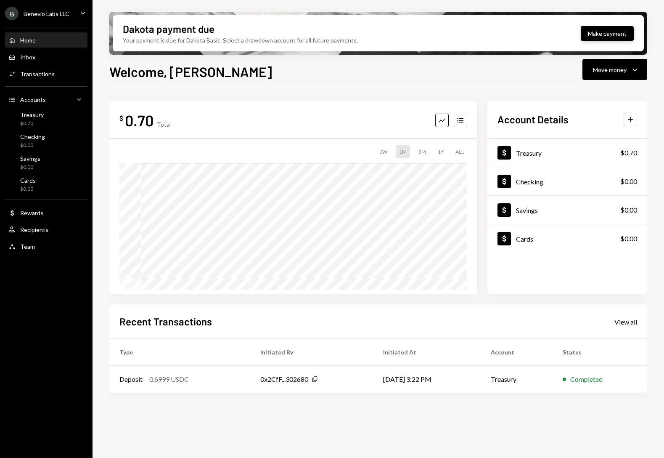
click at [618, 32] on button "Make payment" at bounding box center [607, 33] width 53 height 15
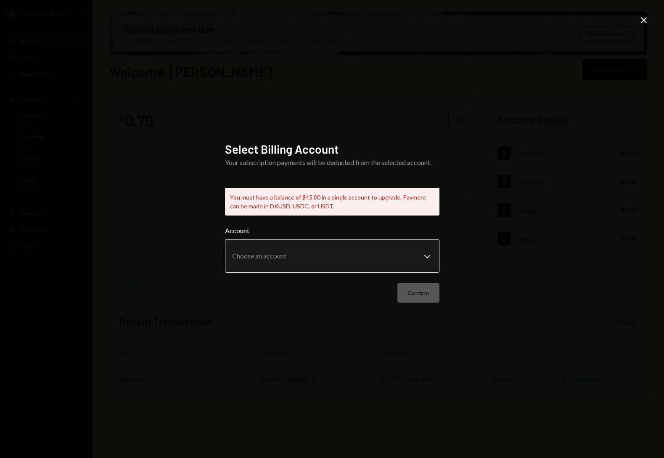
click at [396, 232] on div "Account Choose an account Chevron Down" at bounding box center [332, 248] width 214 height 47
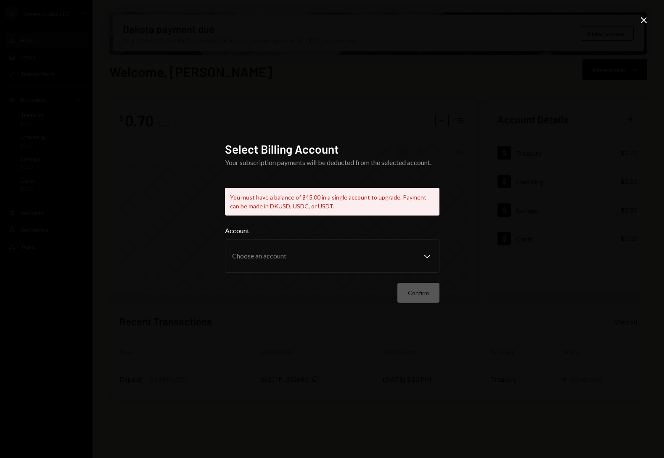
click at [641, 24] on icon "Close" at bounding box center [644, 20] width 10 height 10
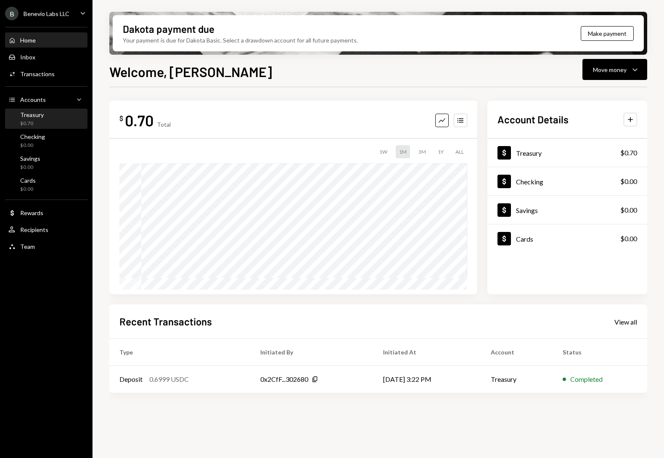
click at [34, 117] on div "Treasury" at bounding box center [32, 114] width 24 height 7
click at [633, 70] on icon "Caret Down" at bounding box center [635, 69] width 10 height 10
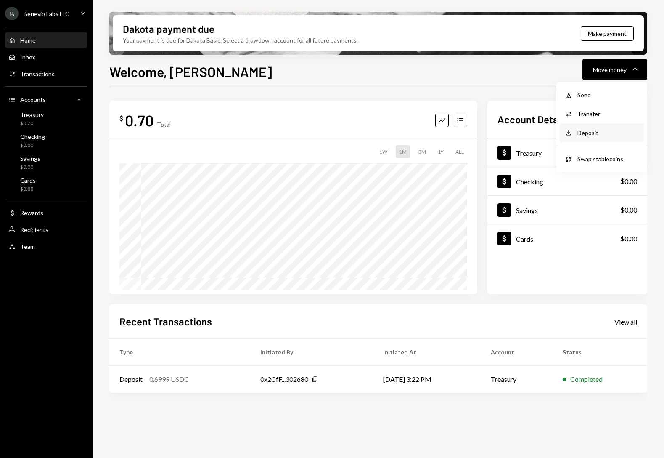
click at [593, 132] on div "Deposit" at bounding box center [607, 132] width 61 height 9
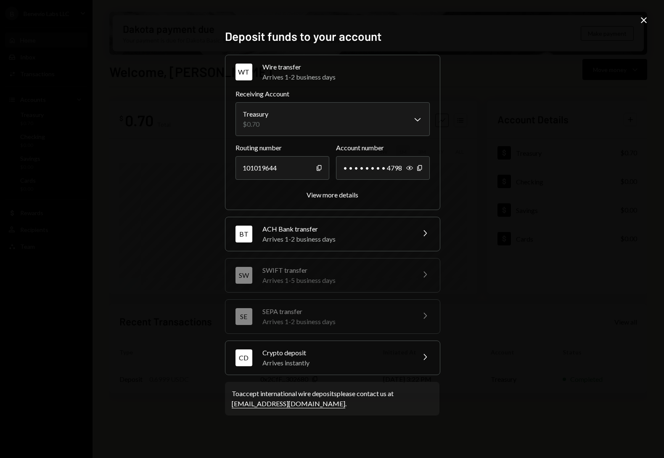
click at [384, 354] on div "Crypto deposit" at bounding box center [335, 352] width 147 height 10
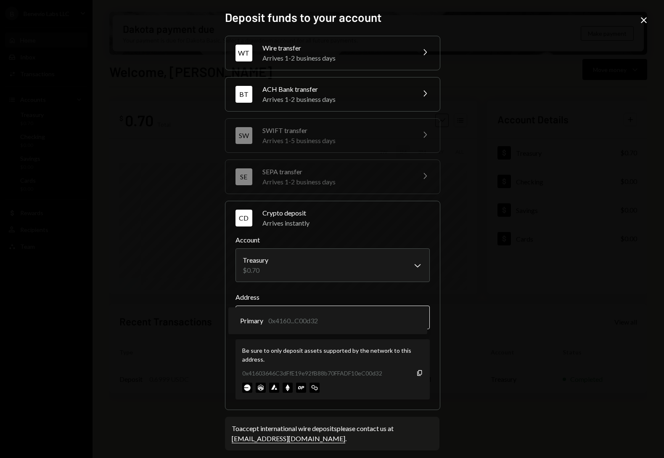
click at [379, 321] on body "B Benevio Labs LLC Caret Down Home Home Inbox Inbox Activities Transactions Acc…" at bounding box center [332, 229] width 664 height 458
click at [417, 373] on icon "Copy" at bounding box center [419, 372] width 7 height 7
click at [647, 19] on icon "Close" at bounding box center [644, 20] width 10 height 10
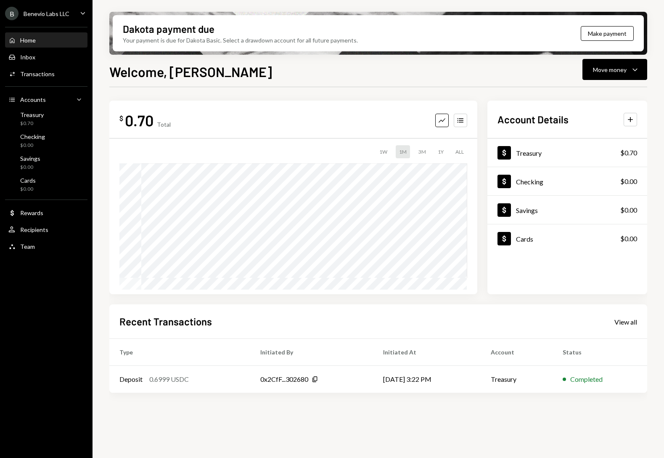
click at [38, 40] on div "Home Home" at bounding box center [46, 41] width 76 height 8
click at [26, 122] on div "$0.70" at bounding box center [32, 123] width 24 height 7
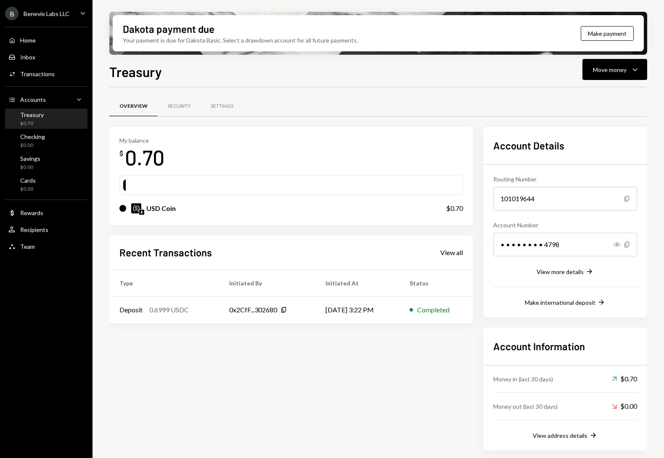
click at [29, 121] on div "$0.70" at bounding box center [32, 123] width 24 height 7
click at [593, 32] on button "Make payment" at bounding box center [607, 33] width 53 height 15
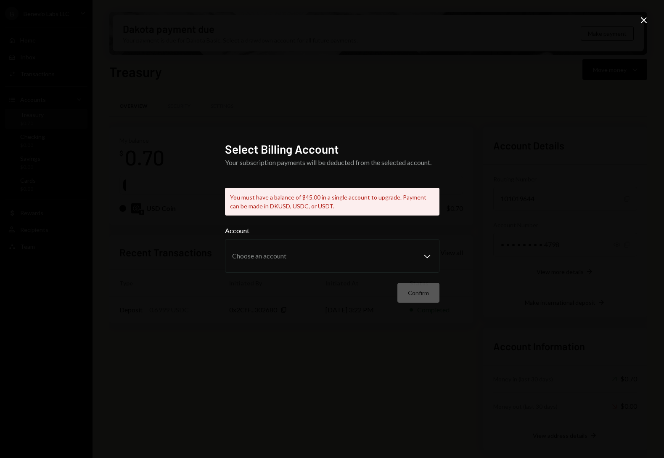
click at [647, 24] on icon "Close" at bounding box center [644, 20] width 10 height 10
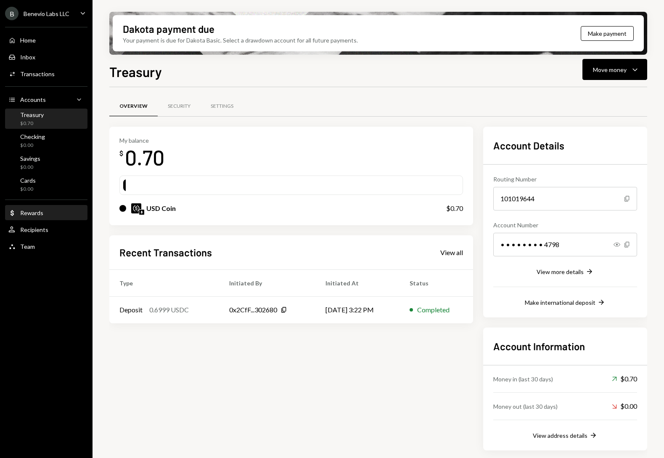
click at [29, 206] on div "Dollar Rewards" at bounding box center [46, 213] width 76 height 14
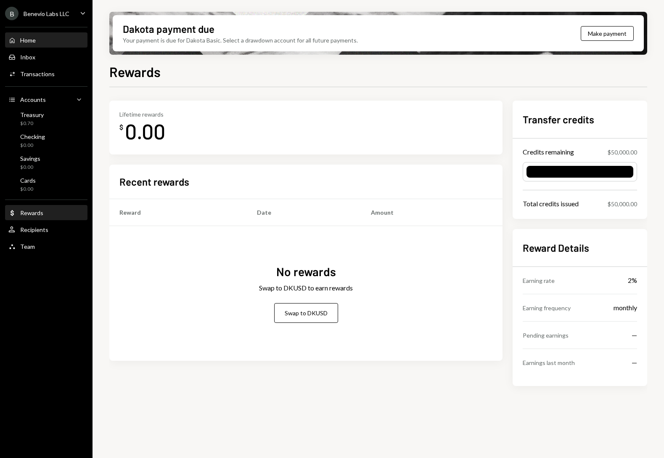
click at [29, 47] on div "Home Home" at bounding box center [46, 40] width 76 height 14
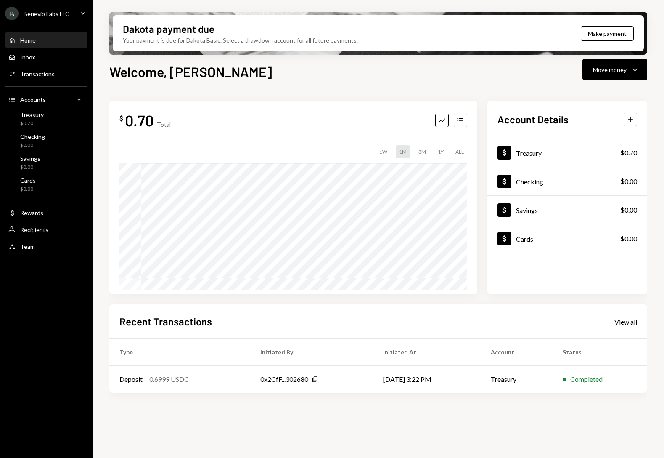
click at [29, 45] on div "Home Home" at bounding box center [46, 40] width 76 height 14
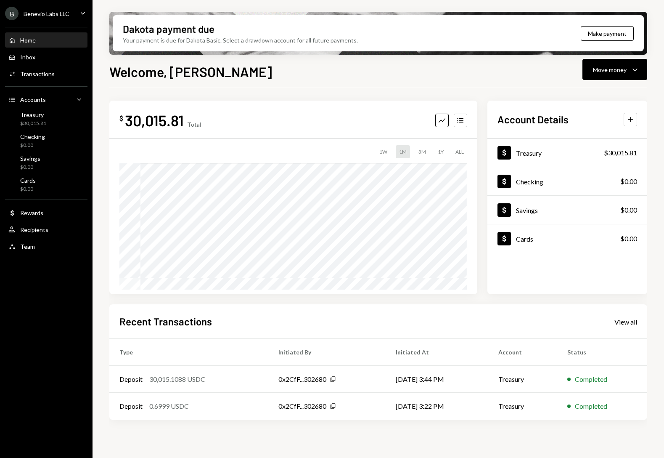
click at [378, 160] on div "1W 1M 3M 1Y ALL $0.00 Jul 04, 2025" at bounding box center [293, 217] width 348 height 144
click at [382, 155] on div "1W" at bounding box center [383, 151] width 15 height 13
click at [26, 213] on div "Rewards" at bounding box center [31, 212] width 23 height 7
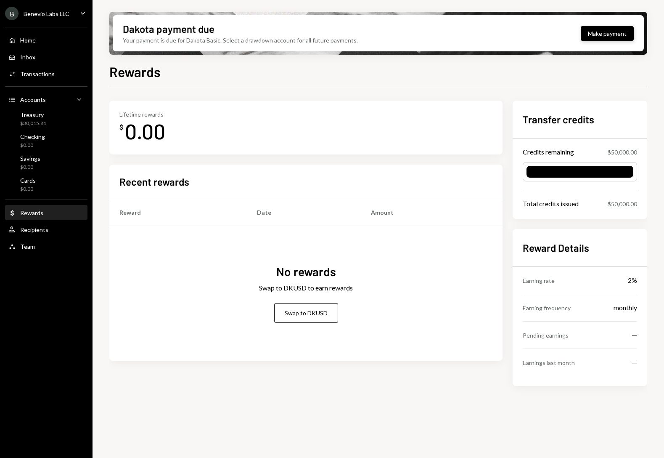
click at [606, 31] on button "Make payment" at bounding box center [607, 33] width 53 height 15
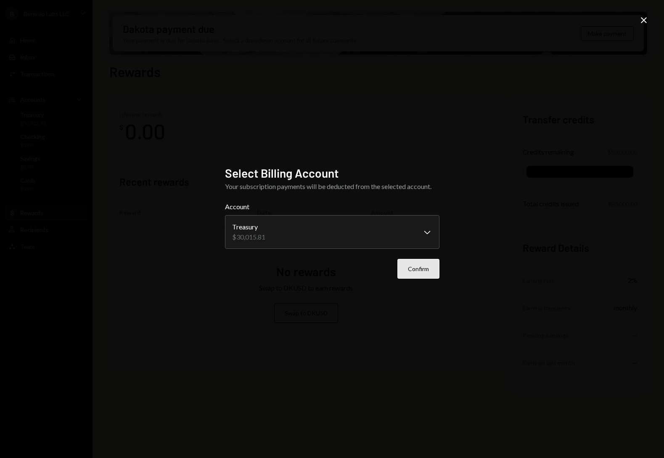
click at [419, 269] on button "Confirm" at bounding box center [418, 269] width 42 height 20
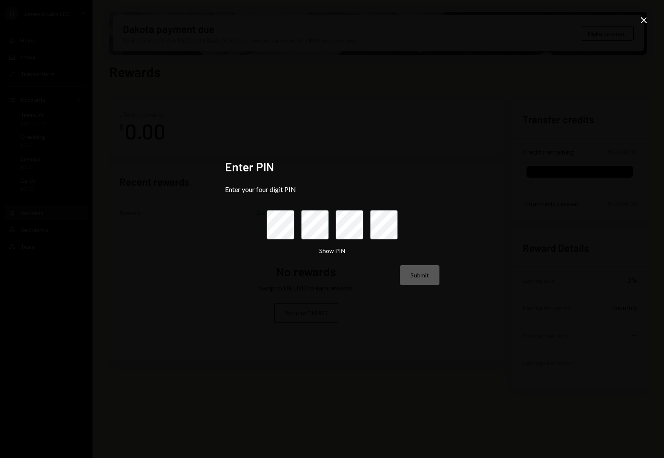
click at [641, 0] on div "Enter PIN Enter your four digit PIN Show PIN Submit Close" at bounding box center [332, 229] width 664 height 458
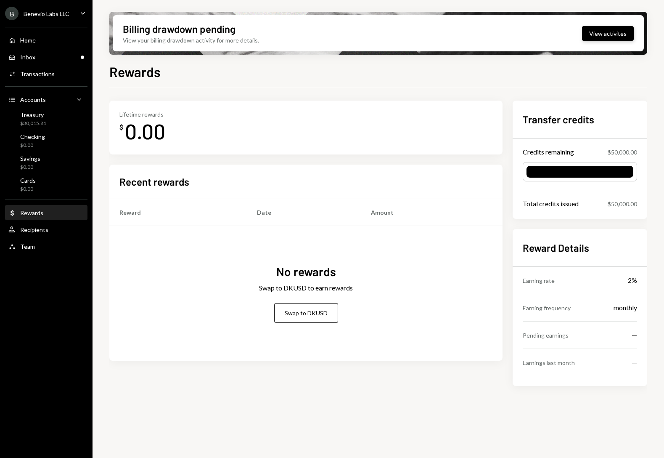
click at [612, 36] on button "View activites" at bounding box center [608, 33] width 52 height 15
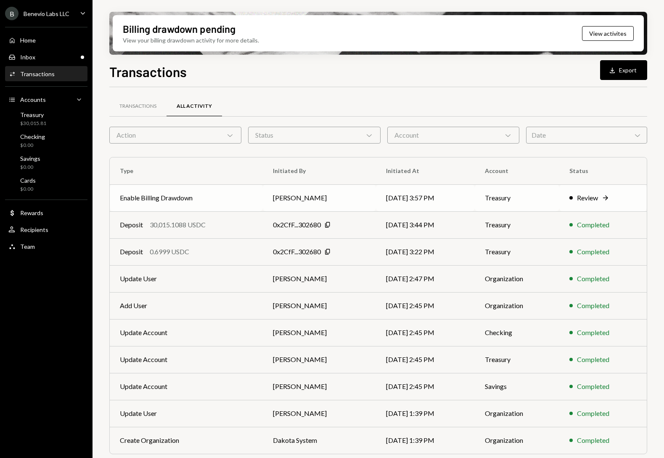
click at [587, 197] on div "Review" at bounding box center [587, 198] width 21 height 10
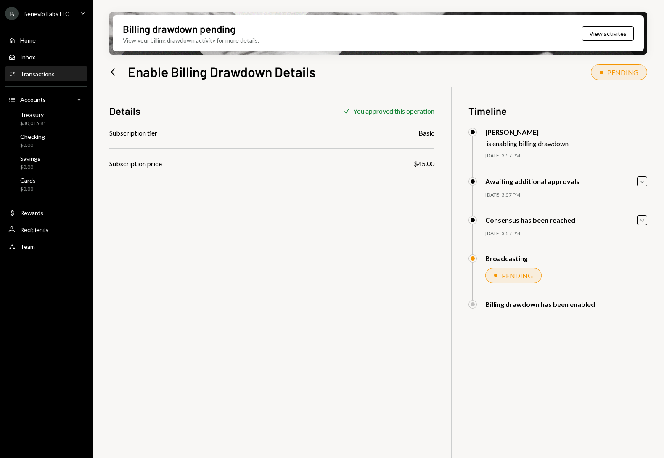
click at [115, 74] on icon "Left Arrow" at bounding box center [115, 72] width 12 height 12
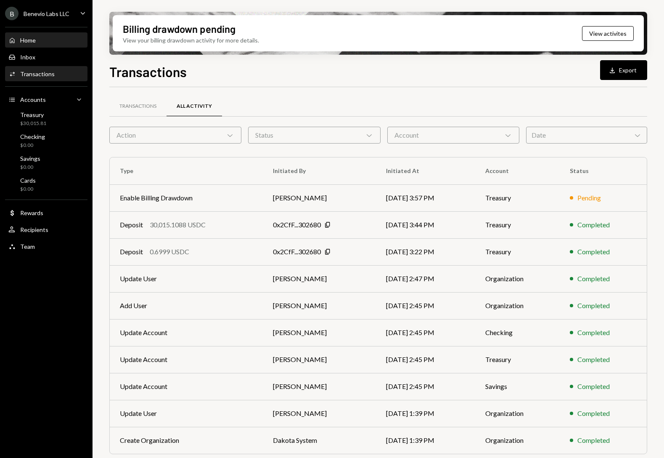
click at [28, 40] on div "Home" at bounding box center [28, 40] width 16 height 7
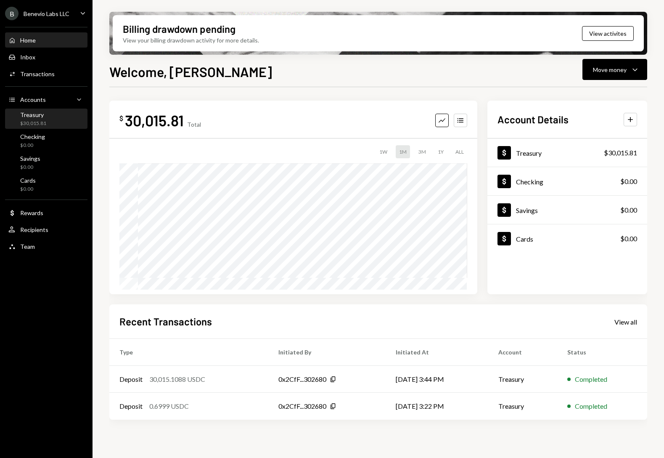
click at [42, 119] on div "Treasury $30,015.81" at bounding box center [33, 119] width 26 height 16
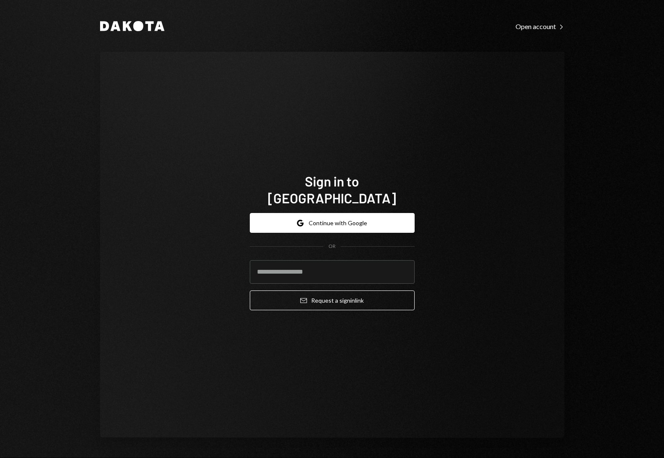
type input "**********"
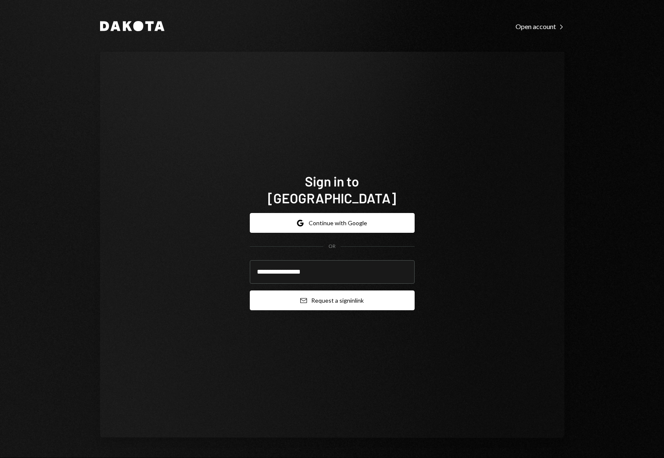
click at [304, 297] on icon "Email" at bounding box center [303, 300] width 7 height 7
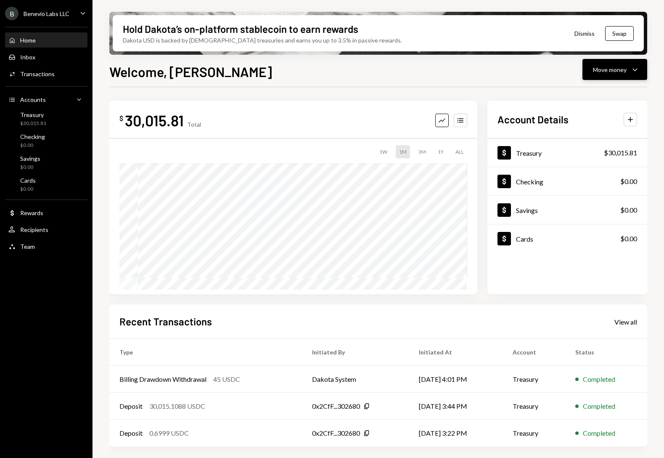
click at [606, 73] on div "Move money" at bounding box center [610, 69] width 34 height 9
click at [585, 95] on div "Send" at bounding box center [607, 94] width 61 height 9
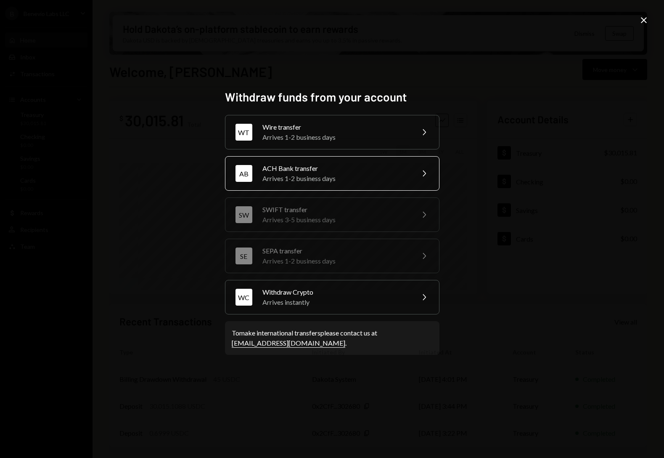
click at [366, 172] on div "ACH Bank transfer" at bounding box center [335, 168] width 146 height 10
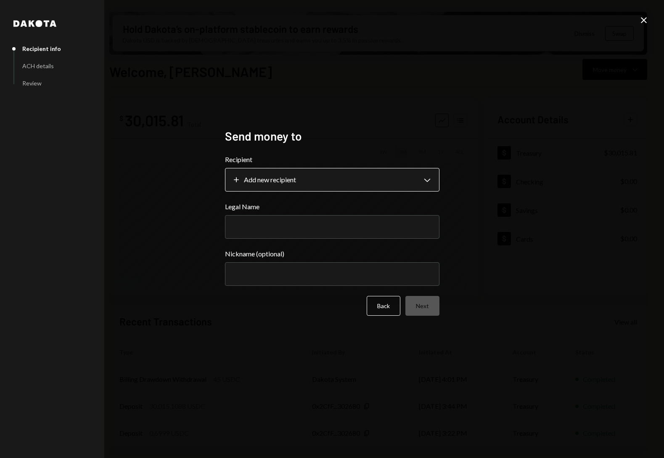
click at [356, 180] on body "**********" at bounding box center [332, 229] width 664 height 458
click at [259, 182] on body "**********" at bounding box center [332, 229] width 664 height 458
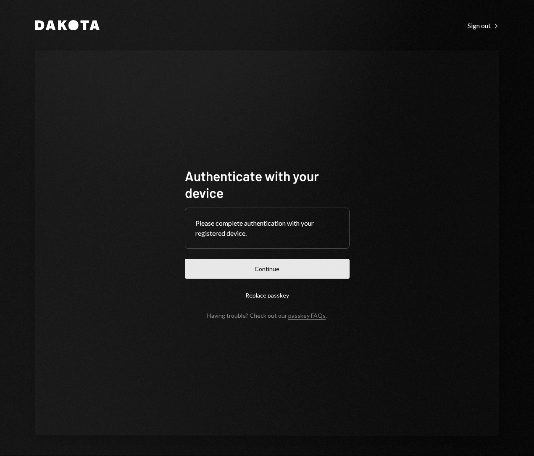
click at [288, 272] on button "Continue" at bounding box center [267, 269] width 165 height 20
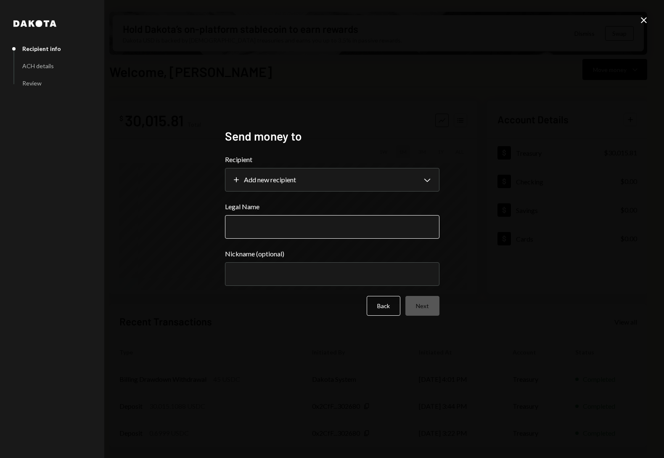
click at [257, 228] on input "Legal Name" at bounding box center [332, 227] width 214 height 24
type input "**********"
click at [260, 270] on input "Nickname (optional)" at bounding box center [332, 274] width 214 height 24
type input "**********"
click at [426, 300] on button "Next" at bounding box center [422, 306] width 34 height 20
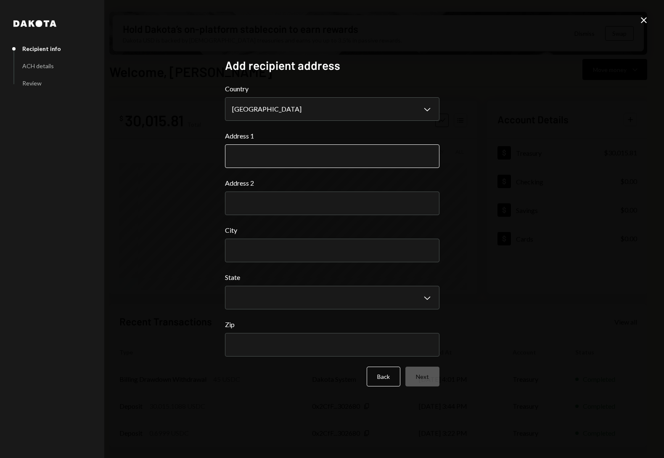
click at [307, 167] on input "Address 1" at bounding box center [332, 156] width 214 height 24
type input "**********"
type input "*******"
select select "**"
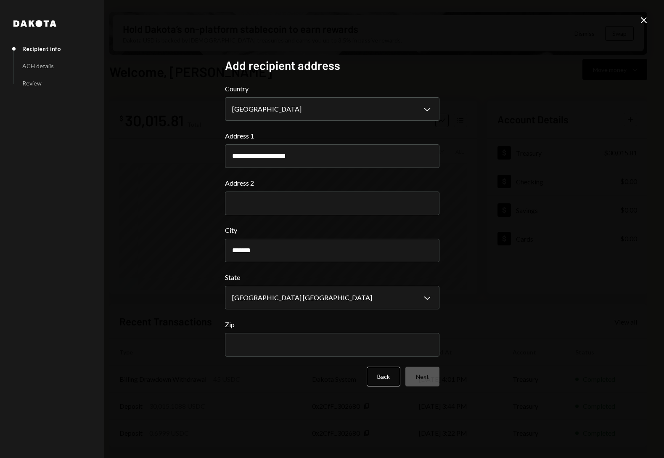
type input "*****"
click at [434, 374] on button "Next" at bounding box center [422, 376] width 34 height 20
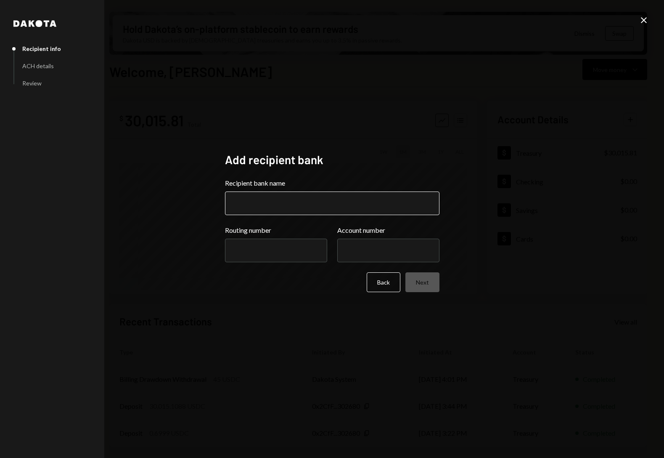
click at [284, 206] on input "Recipient bank name" at bounding box center [332, 203] width 214 height 24
type input "*********"
drag, startPoint x: 234, startPoint y: 244, endPoint x: 249, endPoint y: 247, distance: 15.4
click at [245, 244] on input "Routing number" at bounding box center [276, 250] width 102 height 24
paste input "*********"
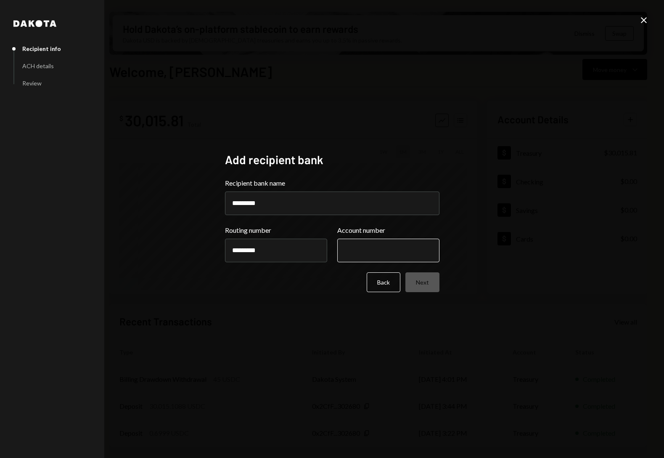
type input "*********"
click at [413, 250] on input "Account number" at bounding box center [388, 250] width 102 height 24
paste input "**********"
type input "**********"
click at [552, 252] on div "**********" at bounding box center [332, 229] width 664 height 458
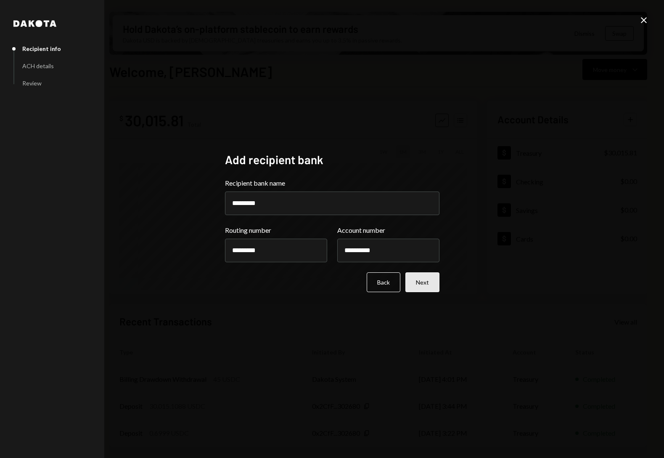
click at [429, 280] on button "Next" at bounding box center [422, 282] width 34 height 20
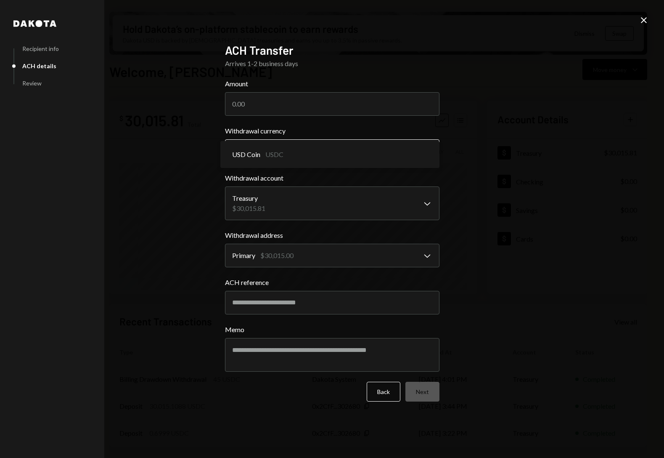
click at [319, 151] on body "B Benevio Labs LLC Caret Down Home Home Inbox Inbox Activities Transactions Acc…" at bounding box center [332, 229] width 664 height 458
click at [185, 174] on div "**********" at bounding box center [332, 229] width 664 height 458
click at [362, 153] on body "B Benevio Labs LLC Caret Down Home Home Inbox Inbox Activities Transactions Acc…" at bounding box center [332, 229] width 664 height 458
click at [471, 153] on div "**********" at bounding box center [332, 229] width 664 height 458
click at [335, 148] on body "B Benevio Labs LLC Caret Down Home Home Inbox Inbox Activities Transactions Acc…" at bounding box center [332, 229] width 664 height 458
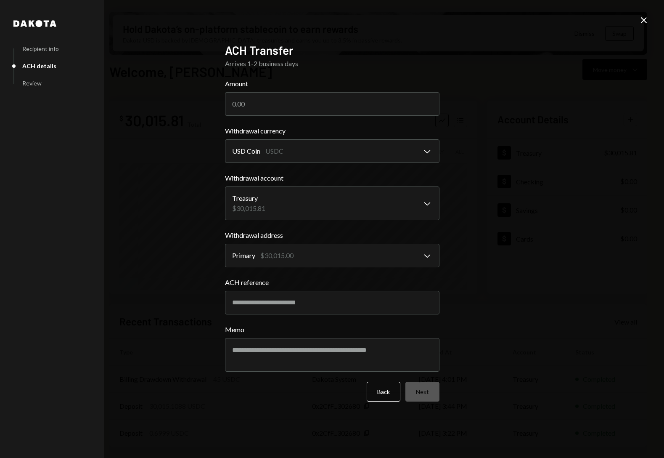
click at [446, 164] on div "**********" at bounding box center [332, 229] width 235 height 392
click at [254, 101] on input "Amount" at bounding box center [332, 104] width 214 height 24
click at [301, 305] on input "ACH reference" at bounding box center [332, 303] width 214 height 24
click at [309, 202] on body "B Benevio Labs LLC Caret Down Home Home Inbox Inbox Activities Transactions Acc…" at bounding box center [332, 229] width 664 height 458
click at [158, 165] on div "**********" at bounding box center [332, 229] width 664 height 458
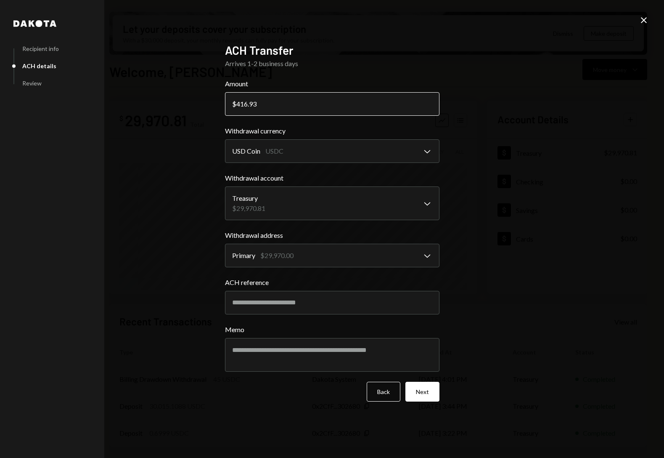
click at [255, 101] on input "416.93" at bounding box center [332, 104] width 214 height 24
click at [249, 101] on input "416.93" at bounding box center [332, 104] width 214 height 24
drag, startPoint x: 269, startPoint y: 105, endPoint x: 150, endPoint y: 100, distance: 119.5
click at [150, 100] on div "**********" at bounding box center [332, 229] width 664 height 458
click at [149, 100] on div "**********" at bounding box center [332, 229] width 664 height 458
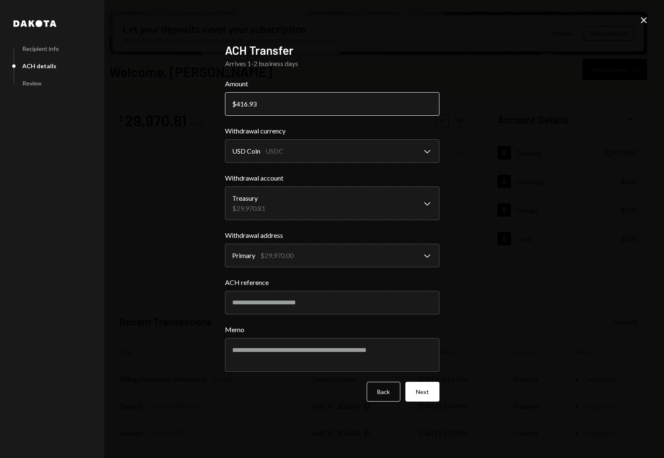
click at [267, 101] on input "416.93" at bounding box center [332, 104] width 214 height 24
type input "1"
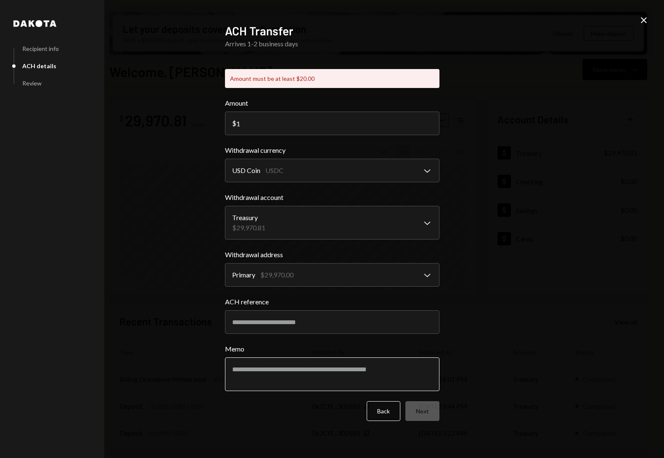
click at [268, 350] on div "Memo" at bounding box center [332, 367] width 214 height 47
click at [242, 126] on input "1" at bounding box center [332, 123] width 214 height 24
click at [156, 149] on div "**********" at bounding box center [332, 229] width 664 height 458
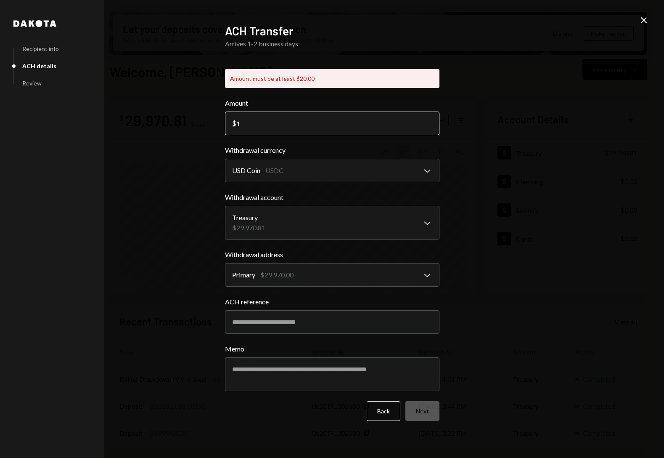
click at [280, 120] on input "1" at bounding box center [332, 123] width 214 height 24
click at [279, 121] on input "1" at bounding box center [332, 123] width 214 height 24
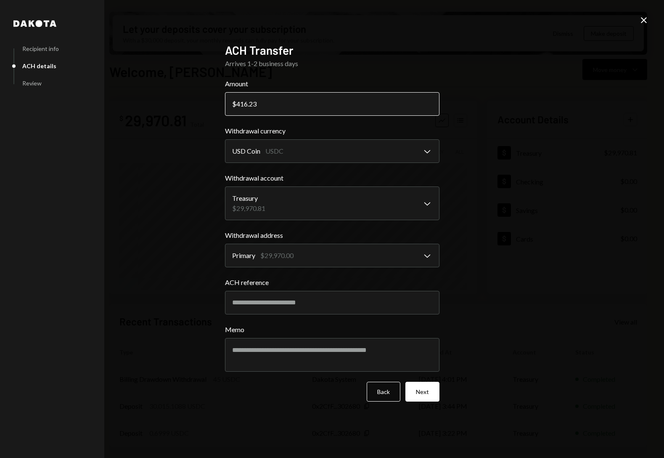
click at [254, 105] on input "416.23" at bounding box center [332, 104] width 214 height 24
type input "416.93"
click at [266, 355] on textarea "Memo" at bounding box center [332, 355] width 214 height 34
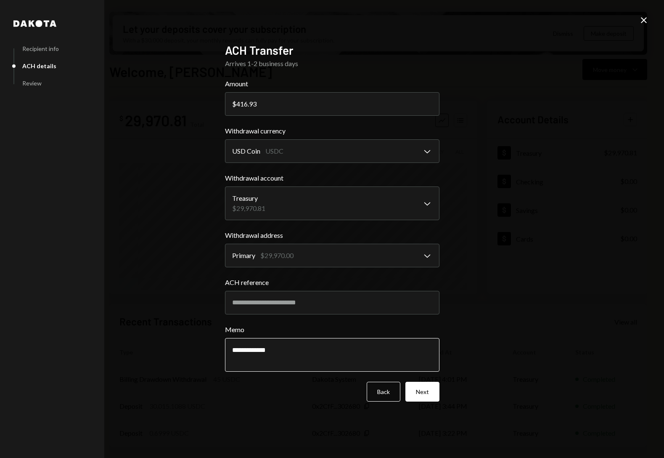
type textarea "**********"
click at [216, 311] on div "**********" at bounding box center [332, 229] width 235 height 392
click at [309, 298] on input "ACH reference" at bounding box center [332, 303] width 214 height 24
click at [302, 352] on textarea "**********" at bounding box center [332, 355] width 214 height 34
click at [422, 394] on button "Next" at bounding box center [422, 391] width 34 height 20
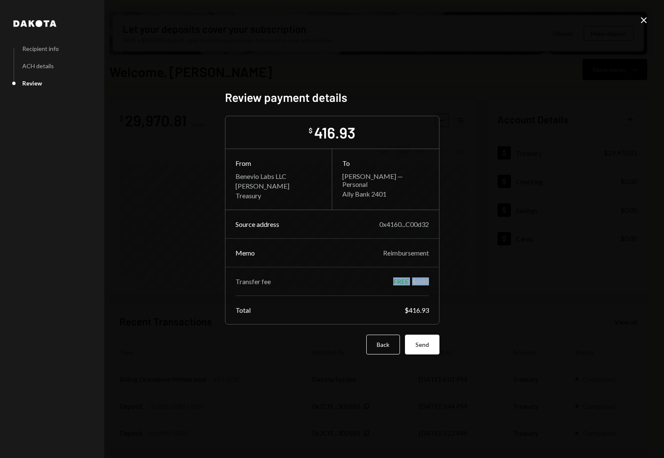
drag, startPoint x: 391, startPoint y: 279, endPoint x: 444, endPoint y: 296, distance: 55.9
click at [444, 296] on div "Dakota Recipient info ACH details Review Review payment details $ 416.93 From B…" at bounding box center [332, 229] width 235 height 298
click at [420, 296] on div "Source address 0x4160...C00d32 Memo Reimbursement Transfer fee FREE $0.83 Total…" at bounding box center [332, 267] width 214 height 114
drag, startPoint x: 235, startPoint y: 225, endPoint x: 409, endPoint y: 224, distance: 174.1
click at [409, 224] on div "Source address 0x4160...C00d32" at bounding box center [332, 224] width 214 height 8
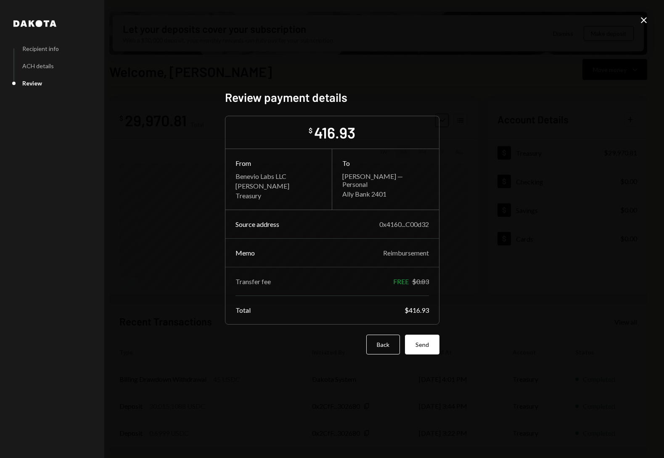
click at [337, 181] on div "To Jacob — Personal Ally Bank 2401" at bounding box center [385, 178] width 107 height 59
click at [426, 346] on button "Send" at bounding box center [422, 344] width 34 height 20
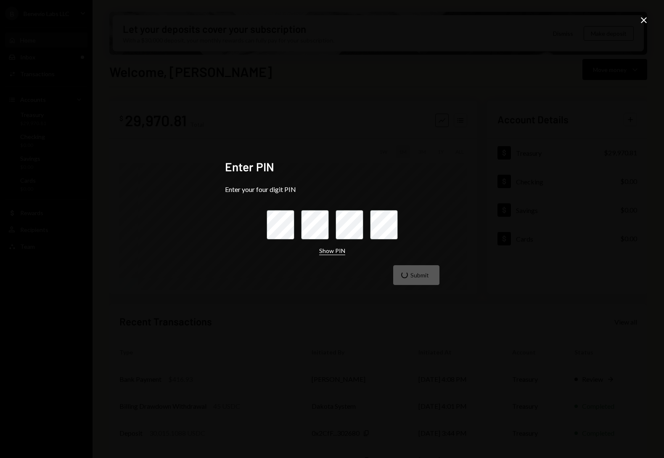
click at [328, 252] on button "Show PIN" at bounding box center [332, 251] width 26 height 8
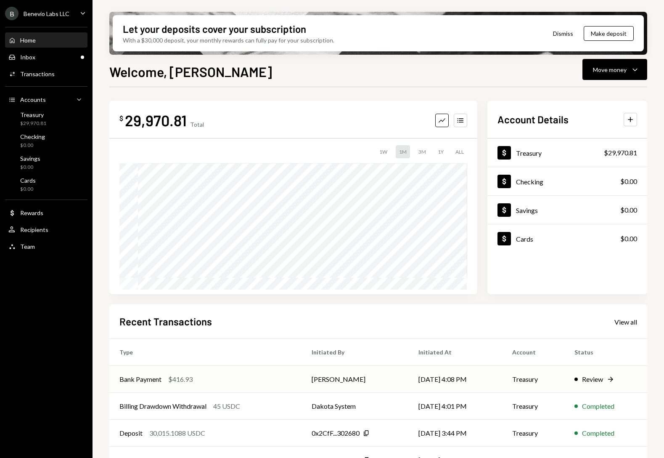
click at [602, 370] on td "Review Right Arrow" at bounding box center [605, 378] width 83 height 27
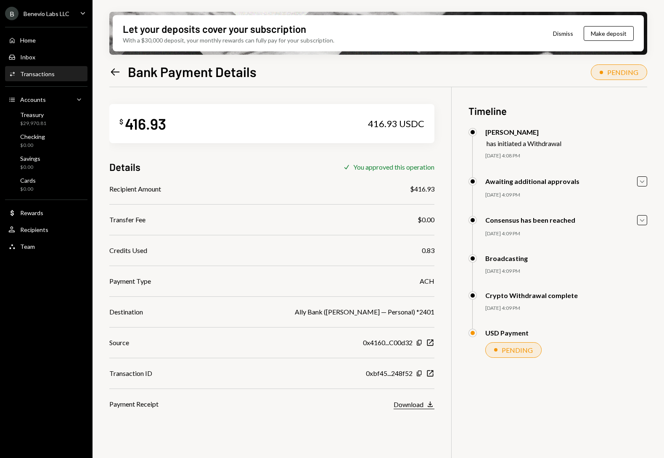
click at [430, 400] on icon "Download" at bounding box center [430, 404] width 8 height 8
click at [516, 361] on div "PENDING" at bounding box center [517, 361] width 31 height 8
click at [26, 37] on div "Home" at bounding box center [28, 40] width 16 height 7
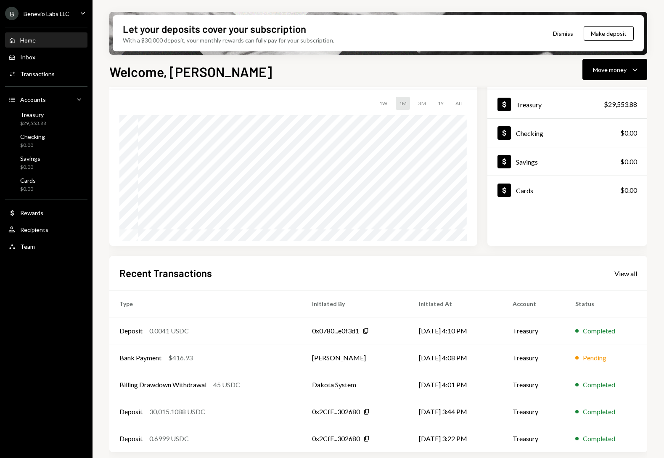
scroll to position [50, 0]
click at [131, 354] on div "Bank Payment" at bounding box center [140, 356] width 42 height 10
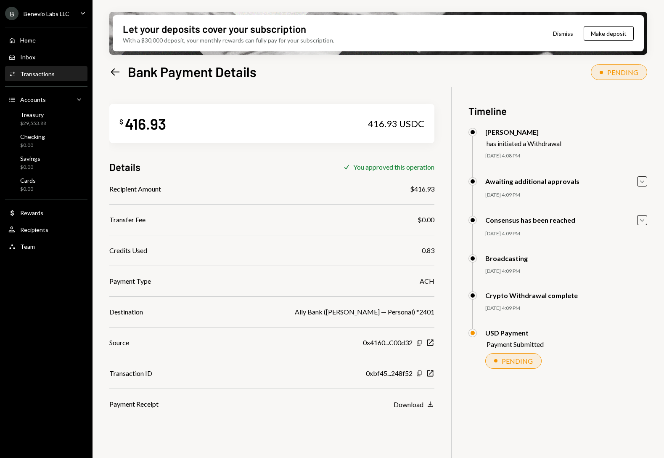
click at [112, 69] on icon "Left Arrow" at bounding box center [115, 72] width 12 height 12
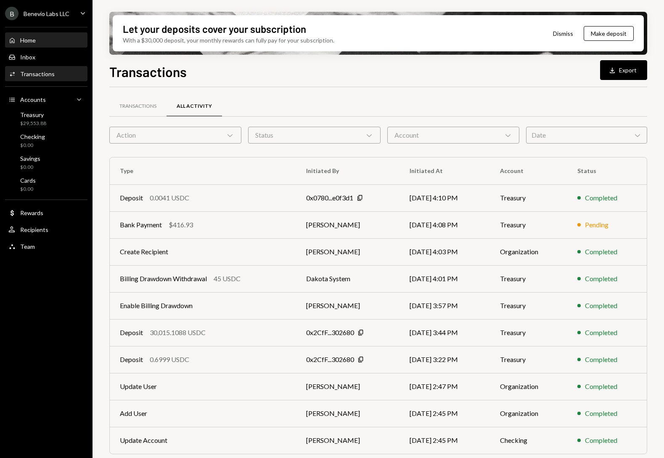
click at [39, 39] on div "Home Home" at bounding box center [46, 41] width 76 height 8
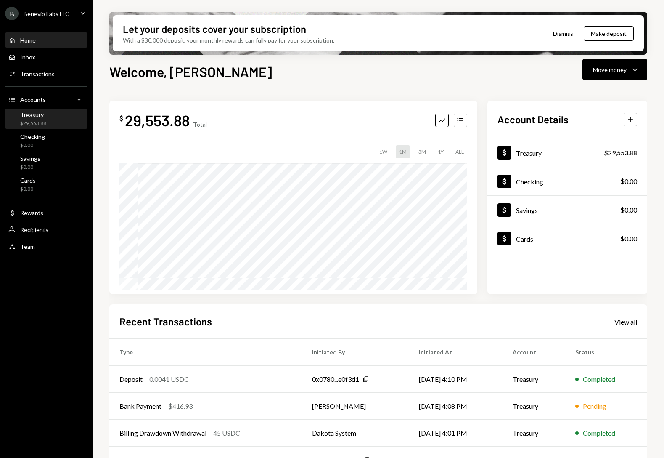
click at [45, 121] on div "$29,553.88" at bounding box center [33, 123] width 26 height 7
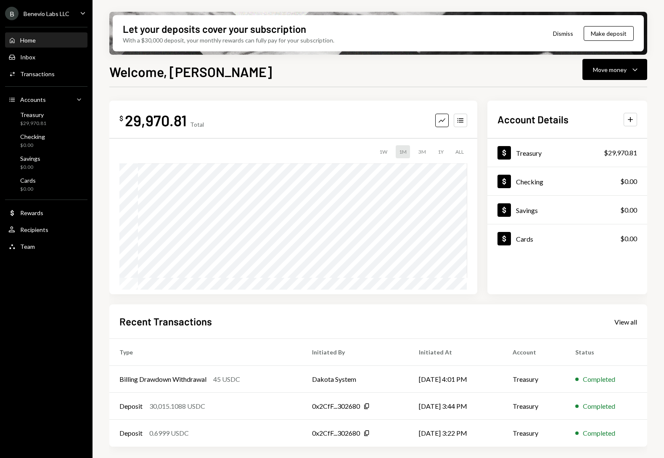
click at [69, 12] on div "B Benevio Labs LLC Caret Down" at bounding box center [46, 13] width 93 height 13
click at [28, 311] on div "B Benevio Labs LLC Caret Down Home Home Inbox Inbox Activities Transactions Acc…" at bounding box center [46, 229] width 93 height 458
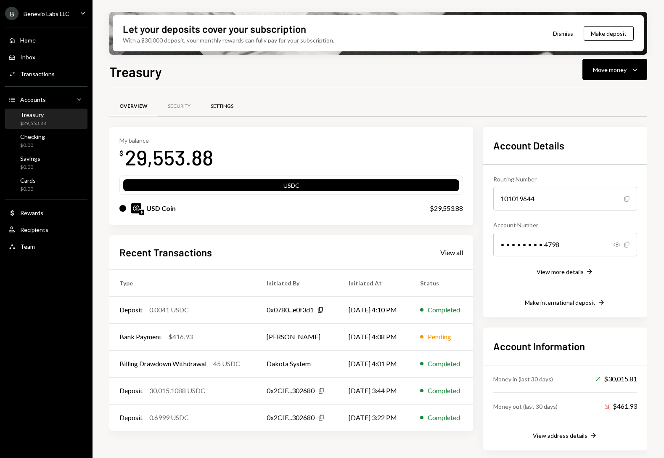
click at [230, 105] on div "Settings" at bounding box center [222, 106] width 23 height 7
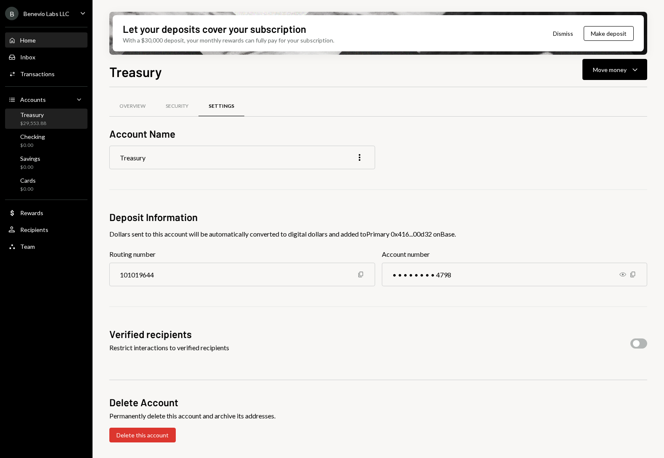
click at [32, 43] on div "Home" at bounding box center [28, 40] width 16 height 7
